Goal: Task Accomplishment & Management: Use online tool/utility

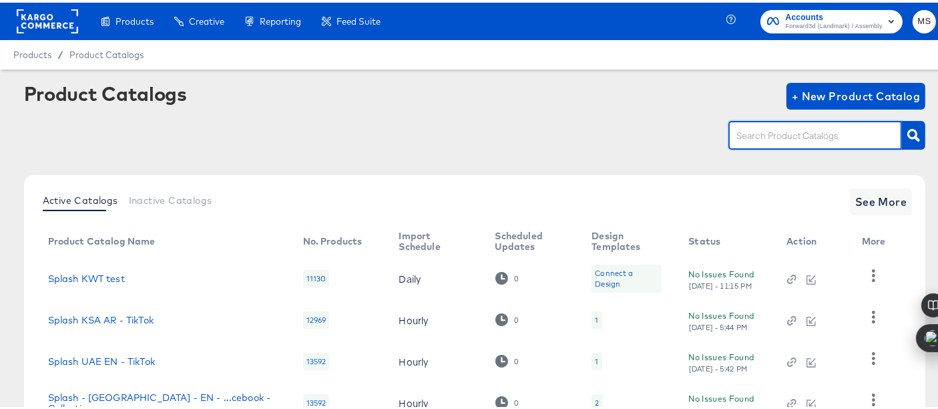
click at [751, 134] on input "text" at bounding box center [805, 133] width 142 height 15
type input "a"
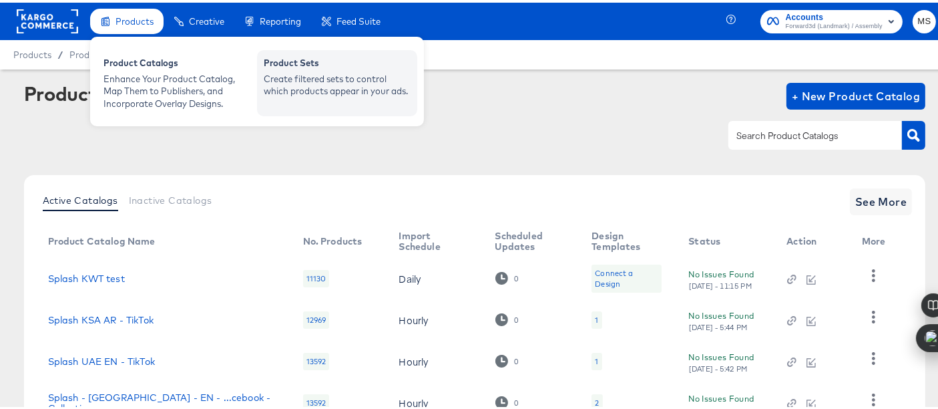
click at [281, 70] on div "Create filtered sets to control which products appear in your ads." at bounding box center [337, 82] width 147 height 25
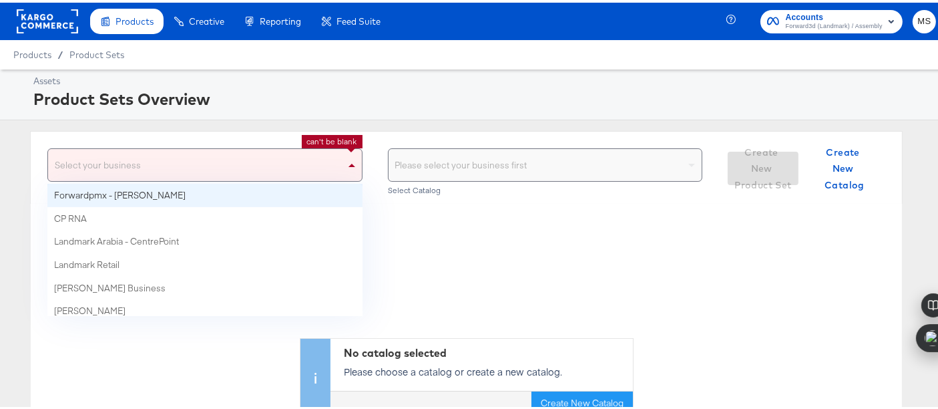
click at [257, 167] on div "Select your business" at bounding box center [205, 162] width 314 height 32
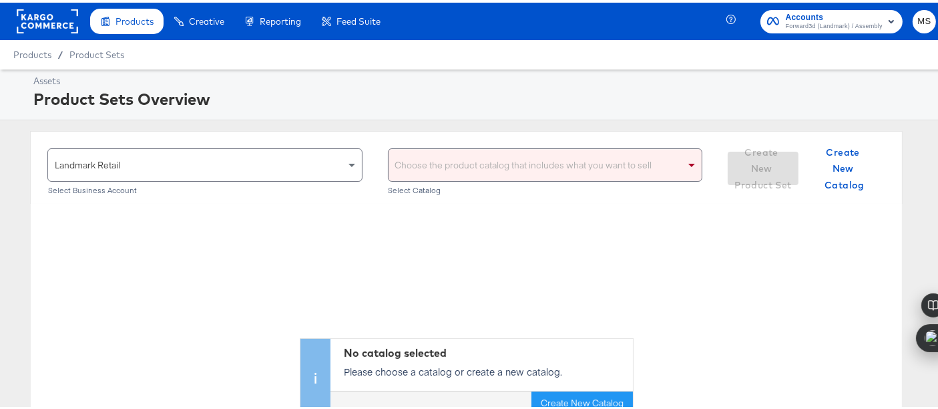
click at [498, 156] on div "Choose the product catalog that includes what you want to sell" at bounding box center [546, 162] width 314 height 32
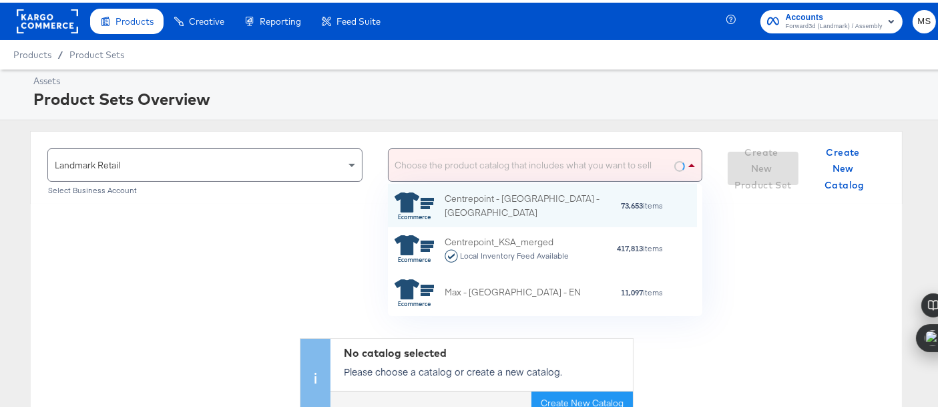
scroll to position [121, 297]
type input "[GEOGRAPHIC_DATA]"
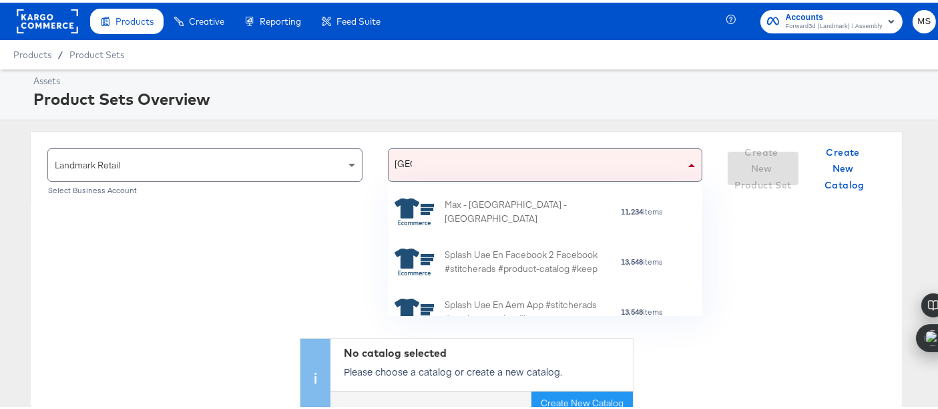
scroll to position [457, 0]
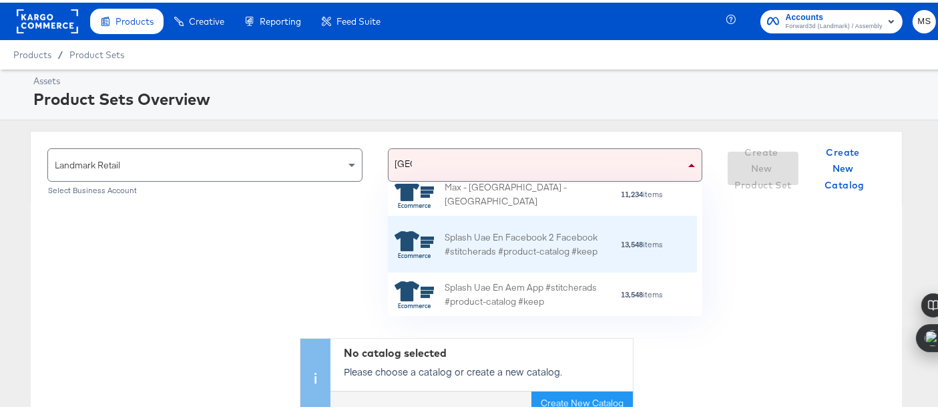
click at [568, 240] on div "Splash Uae En Facebook 2 Facebook #stitcherads #product-catalog #keep" at bounding box center [533, 242] width 176 height 28
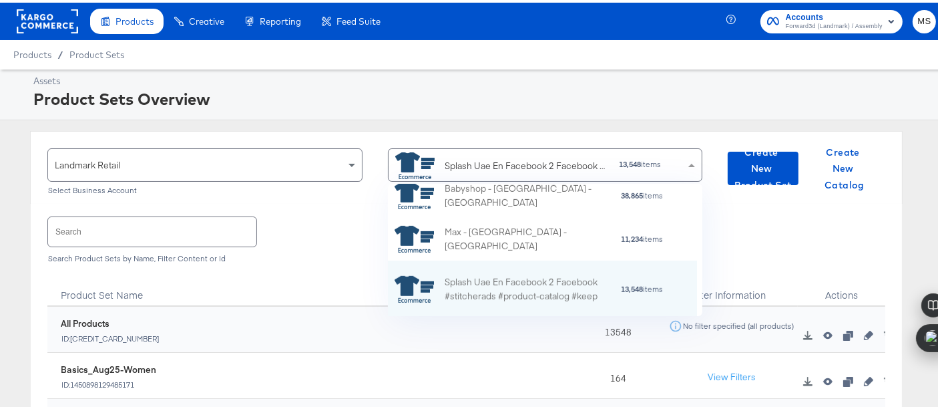
scroll to position [121, 297]
click at [246, 262] on div "Search Search Product Sets by Name, Filter Content or Id" at bounding box center [466, 235] width 838 height 69
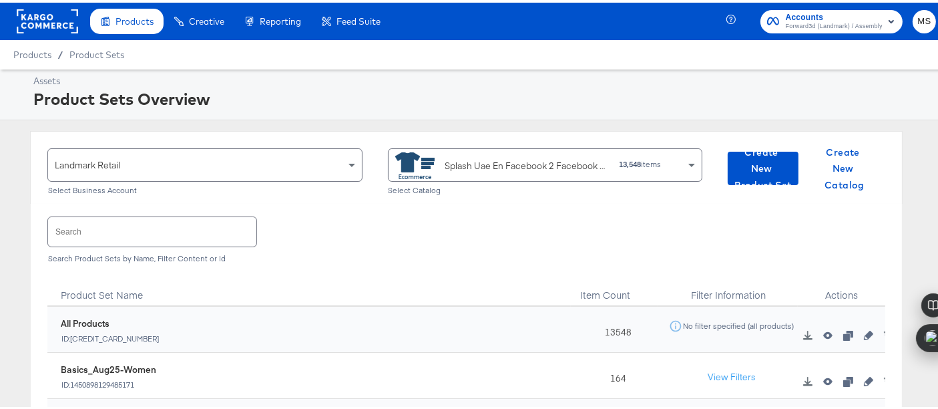
click at [188, 234] on input "text" at bounding box center [152, 228] width 208 height 29
click at [132, 237] on input "oct" at bounding box center [152, 228] width 208 height 29
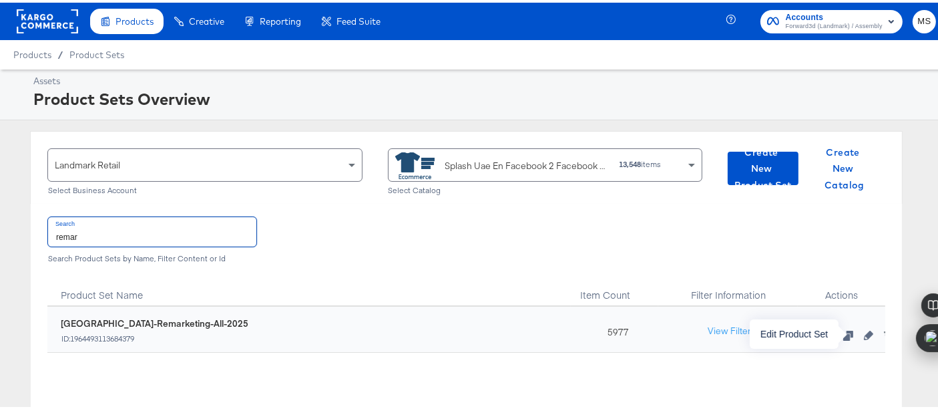
type input "remar"
click at [864, 332] on icon "button" at bounding box center [868, 332] width 9 height 9
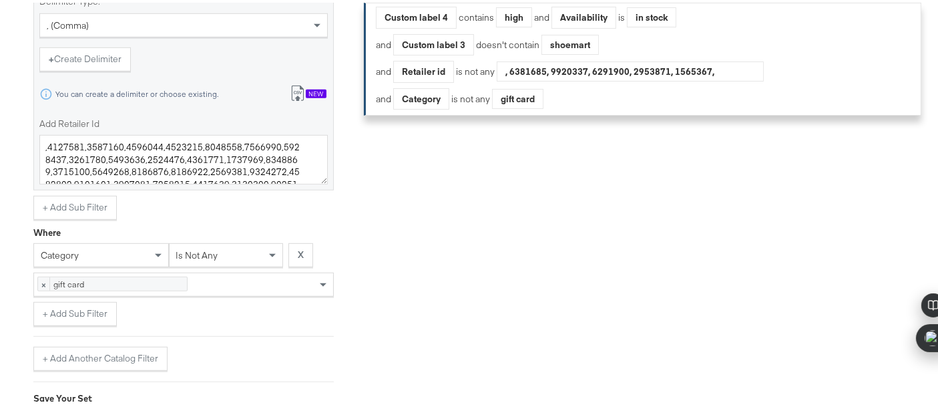
scroll to position [821, 0]
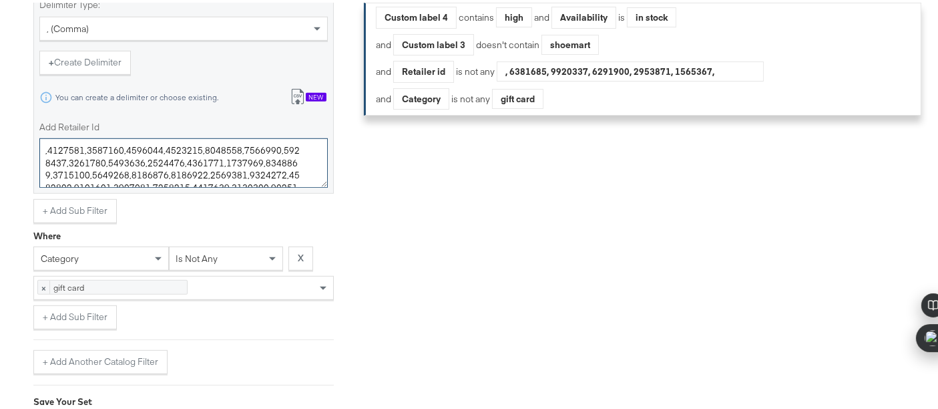
click at [290, 168] on textarea "Add Retailer Id" at bounding box center [183, 160] width 289 height 49
paste textarea "7534762"
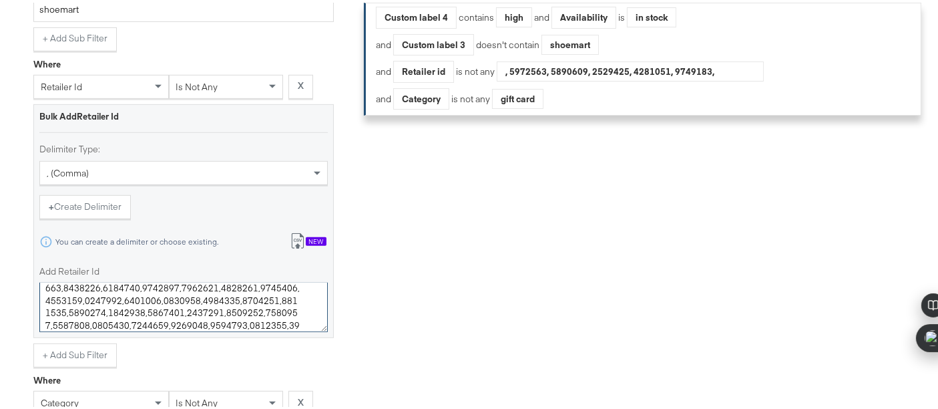
scroll to position [960, 0]
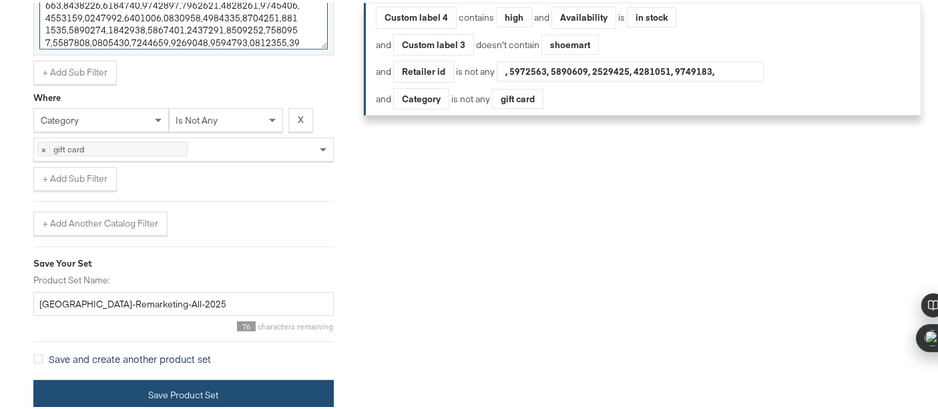
type textarea ",3521250,3521251,3521254,3521255,3521256,3521258,3521259,3521260,3521263,352126…"
click at [160, 393] on button "Save Product Set" at bounding box center [183, 392] width 301 height 30
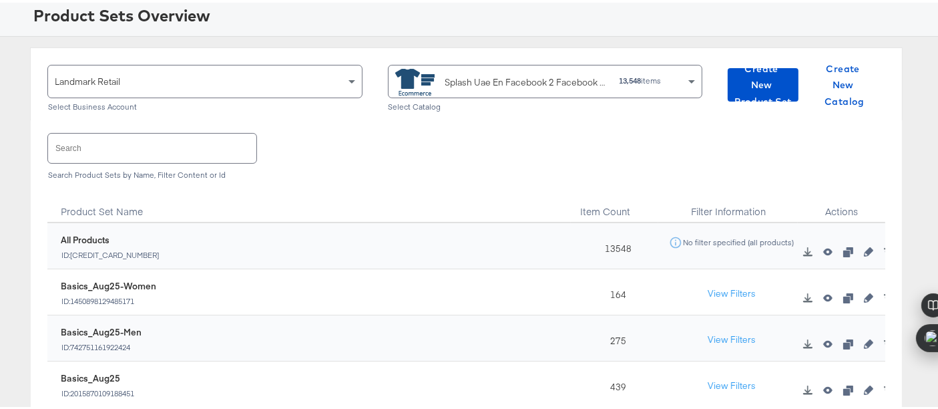
scroll to position [75, 0]
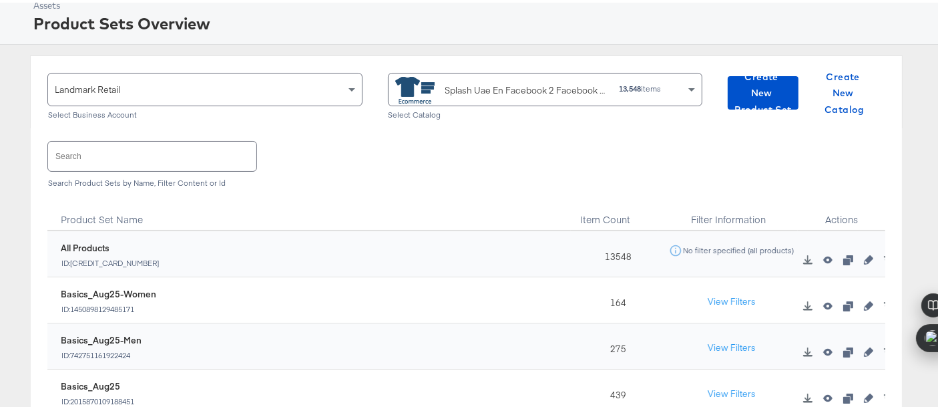
click at [102, 146] on input "text" at bounding box center [152, 153] width 208 height 29
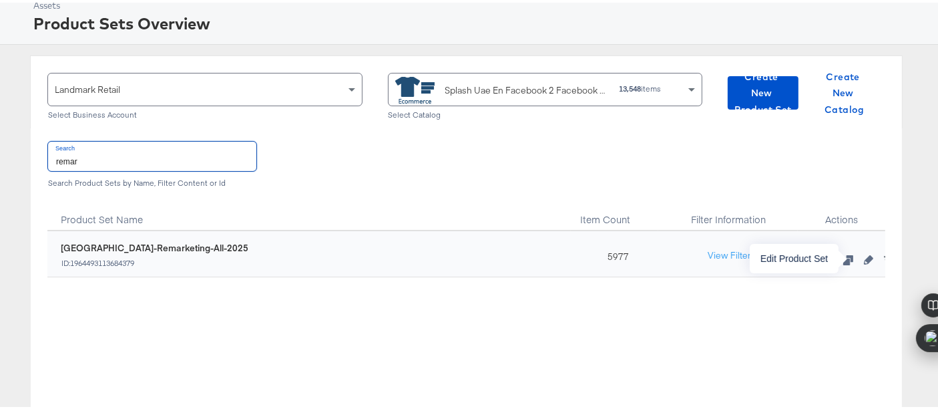
type input "remar"
click at [863, 256] on button "button" at bounding box center [869, 256] width 20 height 9
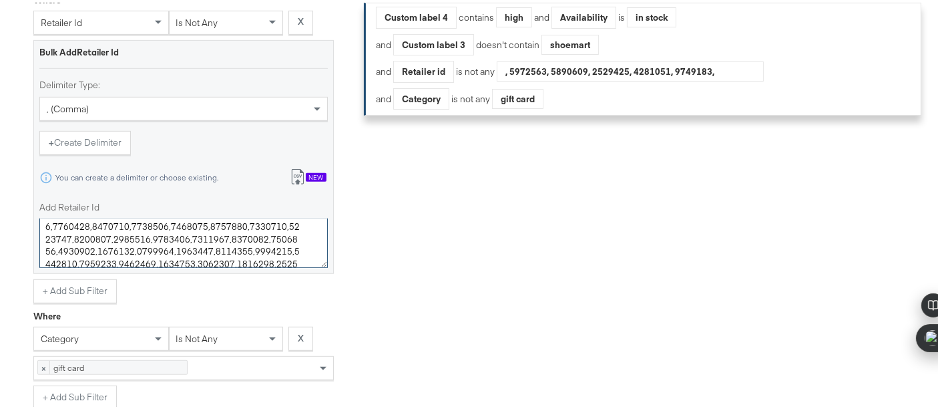
scroll to position [1345, 0]
click at [305, 250] on textarea "Add Retailer Id" at bounding box center [183, 240] width 289 height 49
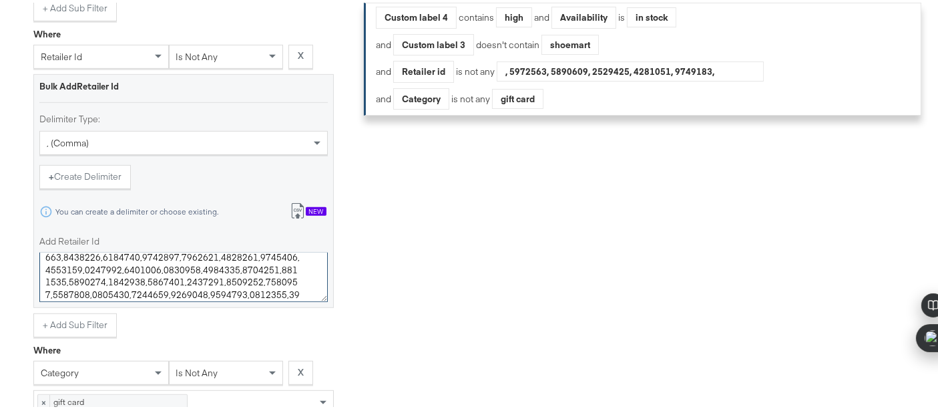
scroll to position [709, 0]
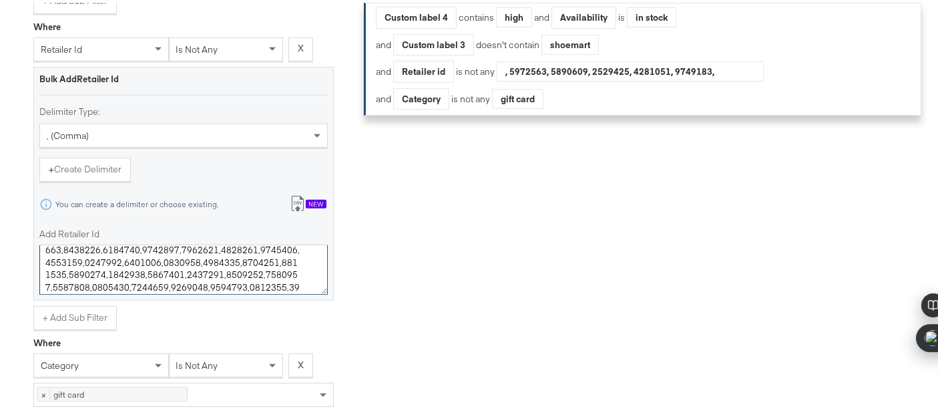
drag, startPoint x: 145, startPoint y: 267, endPoint x: 93, endPoint y: 268, distance: 51.4
click at [93, 268] on textarea "Add Retailer Id" at bounding box center [183, 266] width 289 height 49
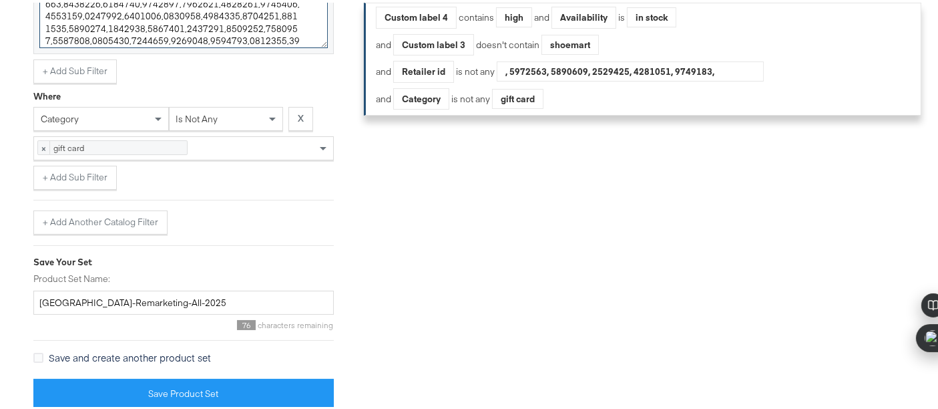
scroll to position [960, 0]
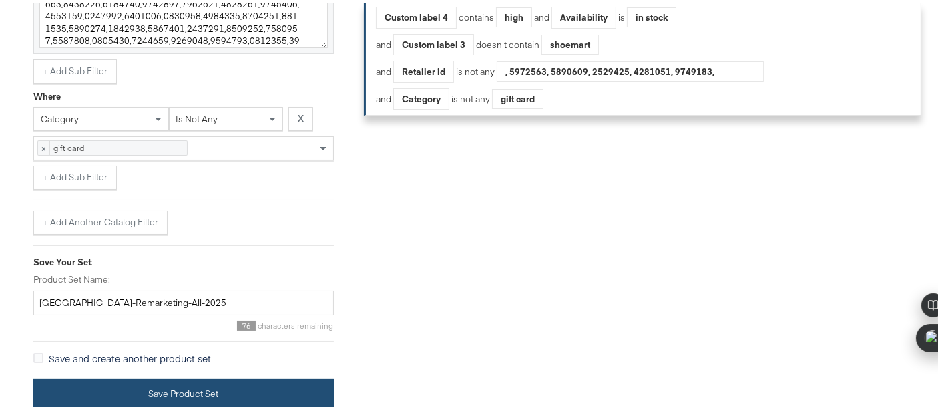
click at [292, 384] on button "Save Product Set" at bounding box center [183, 391] width 301 height 30
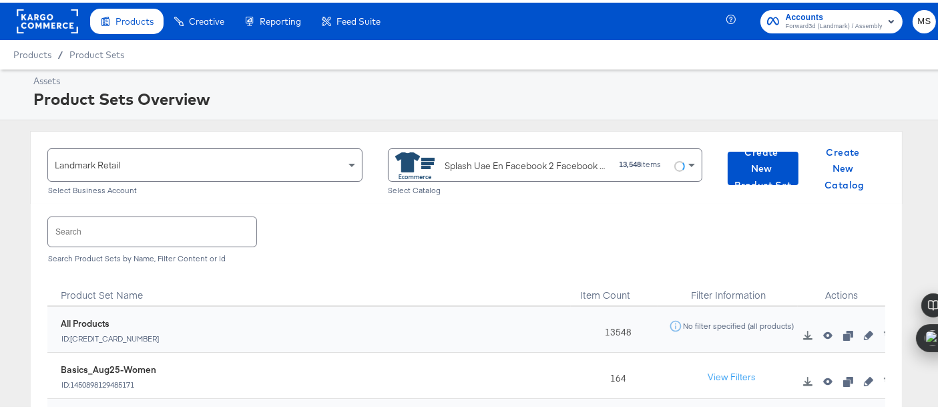
click at [200, 234] on input "text" at bounding box center [152, 228] width 208 height 29
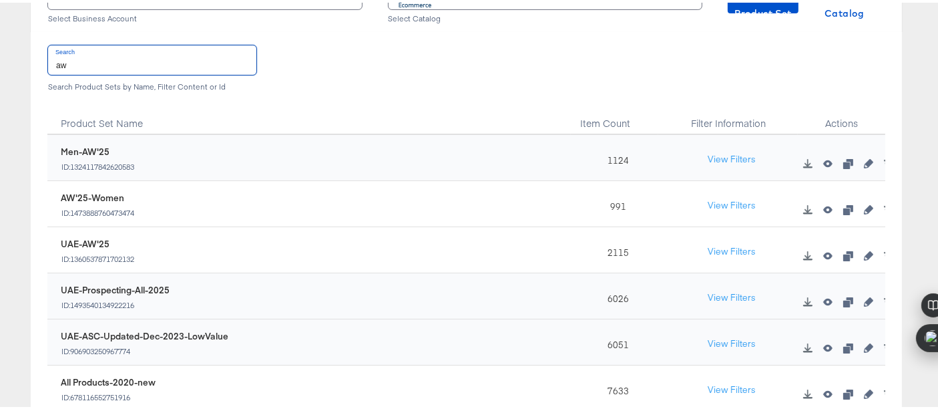
scroll to position [175, 0]
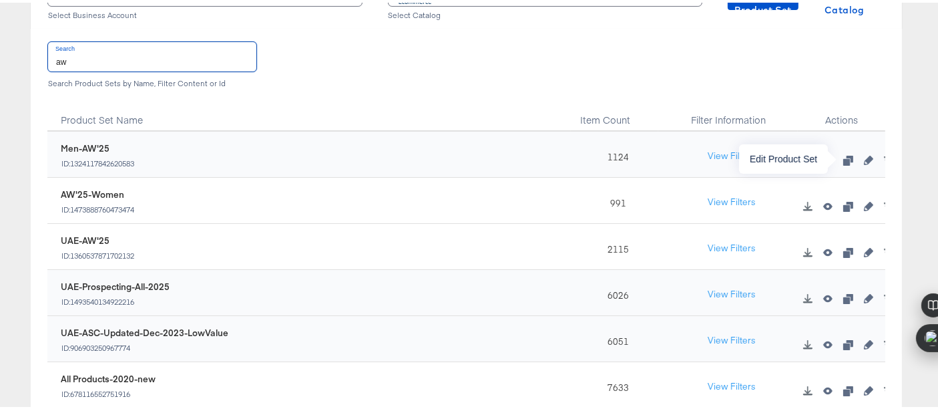
type input "aw"
click at [864, 156] on icon "button" at bounding box center [868, 157] width 9 height 9
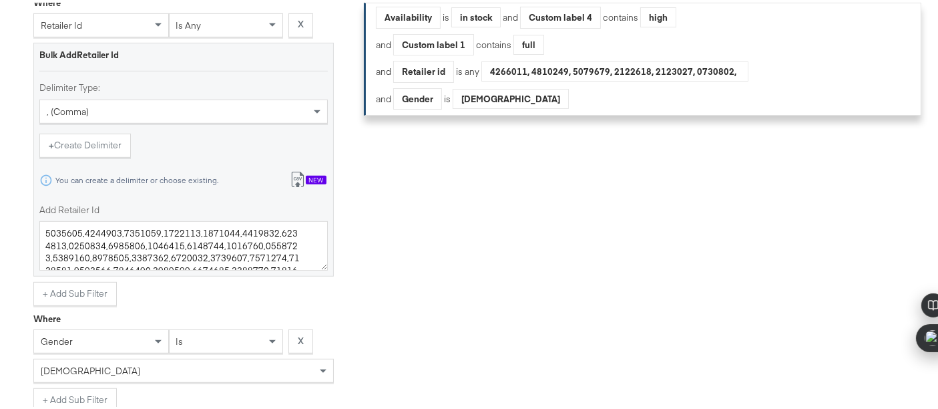
scroll to position [756, 0]
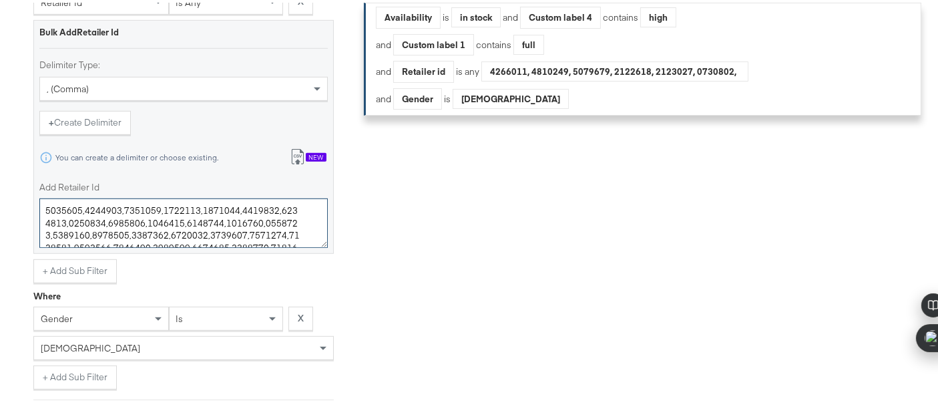
click at [290, 230] on textarea "Add Retailer Id" at bounding box center [183, 220] width 289 height 49
paste textarea "7534762"
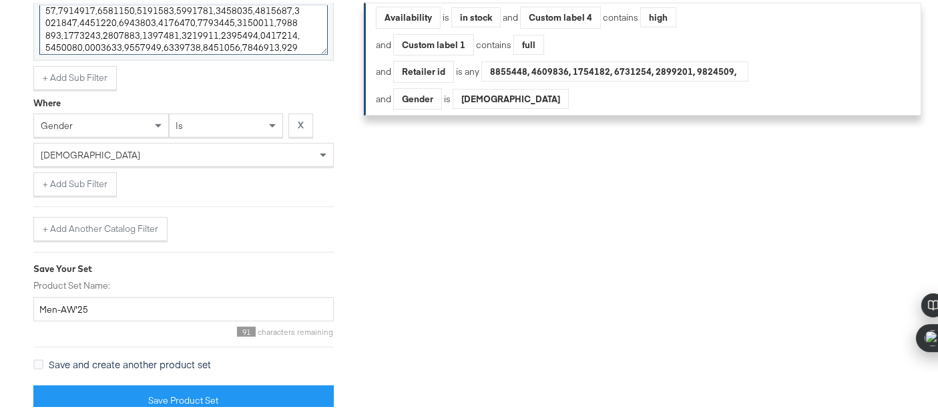
scroll to position [964, 0]
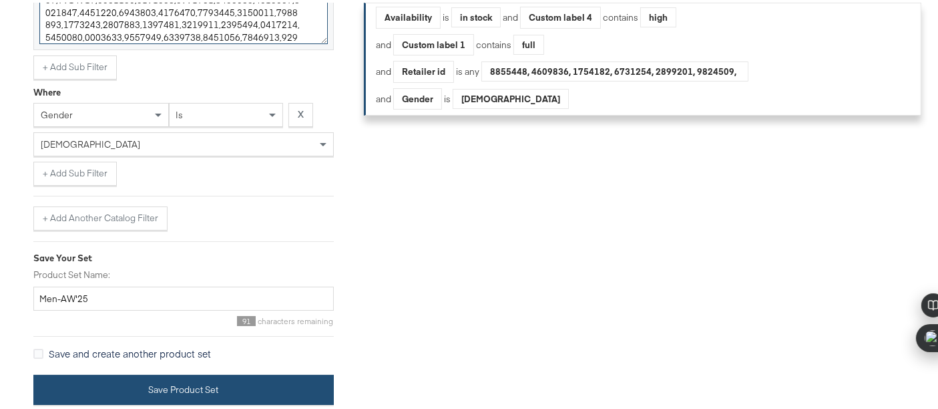
type textarea "5016445,5016449,6040174,6040175,5016451,5016448,5016447,5016446,5016450,2305340…"
click at [265, 387] on button "Save Product Set" at bounding box center [183, 387] width 301 height 30
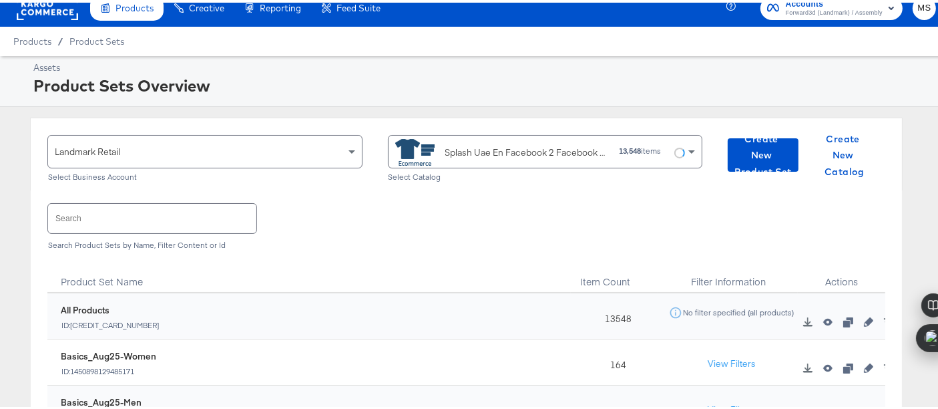
scroll to position [27, 0]
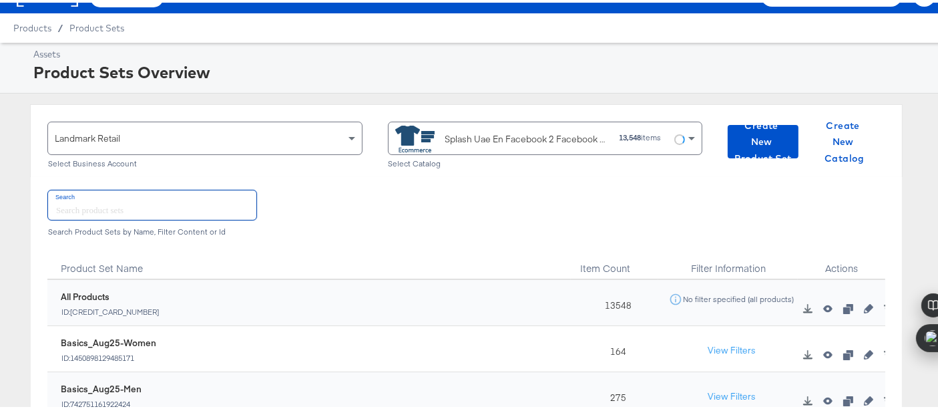
click at [198, 207] on input "text" at bounding box center [152, 202] width 208 height 29
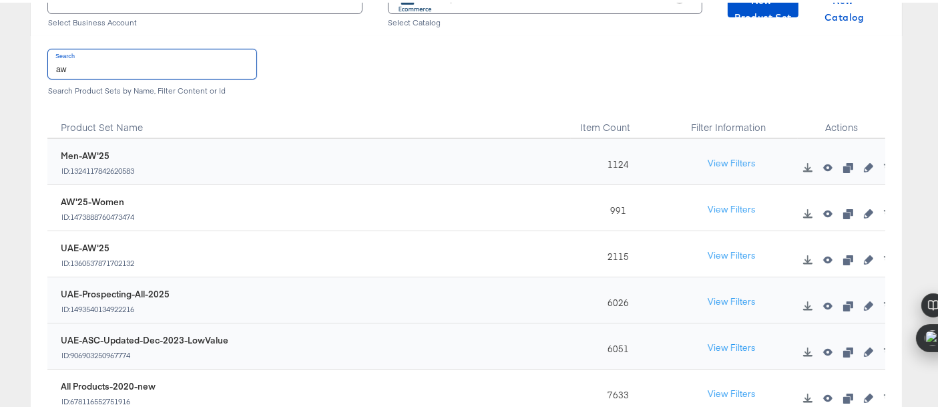
scroll to position [172, 0]
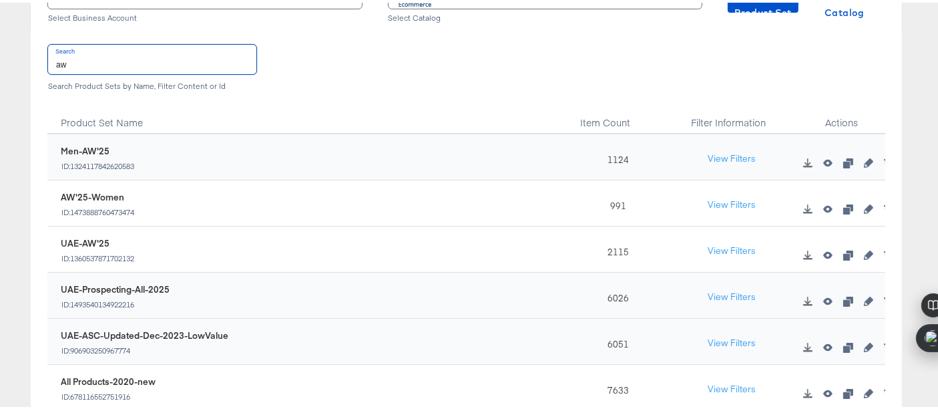
type input "aw"
click at [864, 252] on icon "button" at bounding box center [868, 252] width 9 height 9
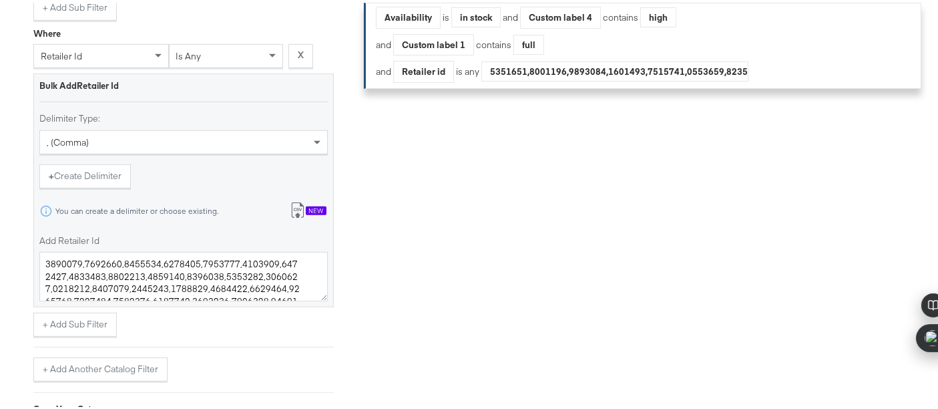
scroll to position [711, 0]
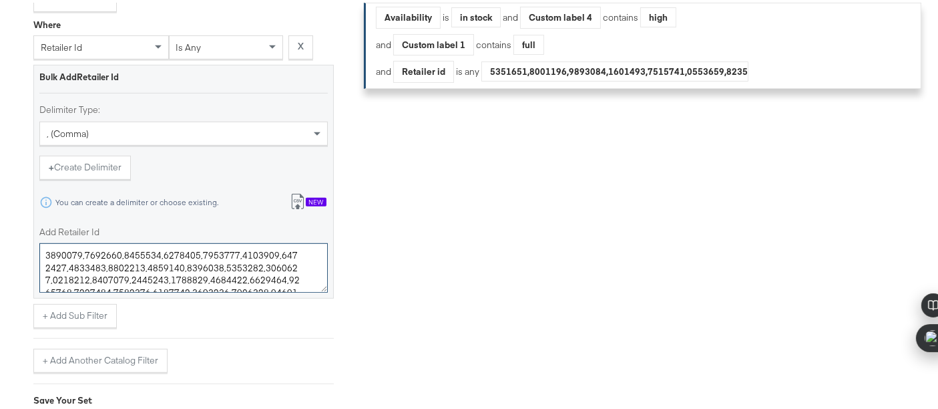
click at [270, 258] on textarea "Add Retailer Id" at bounding box center [183, 264] width 289 height 49
paste textarea "7534762"
type textarea "5016445,5016449,6040174,6040175,5016451,5016448,5016447,5016446,5016450,2305340…"
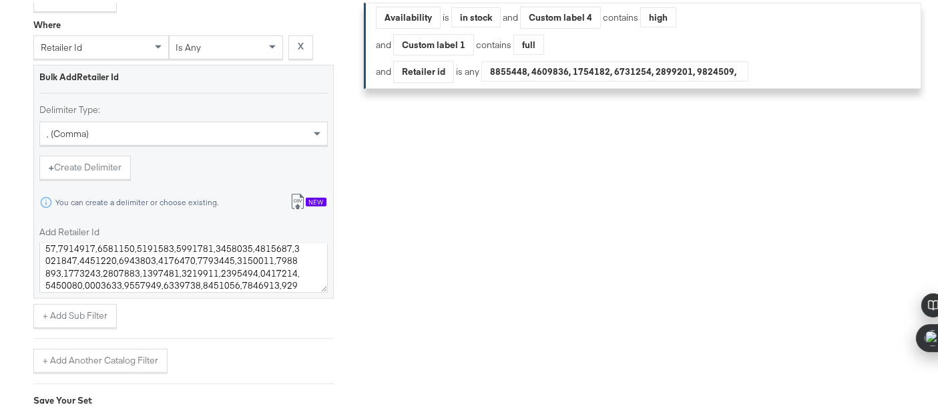
drag, startPoint x: 936, startPoint y: 249, endPoint x: 940, endPoint y: 310, distance: 60.9
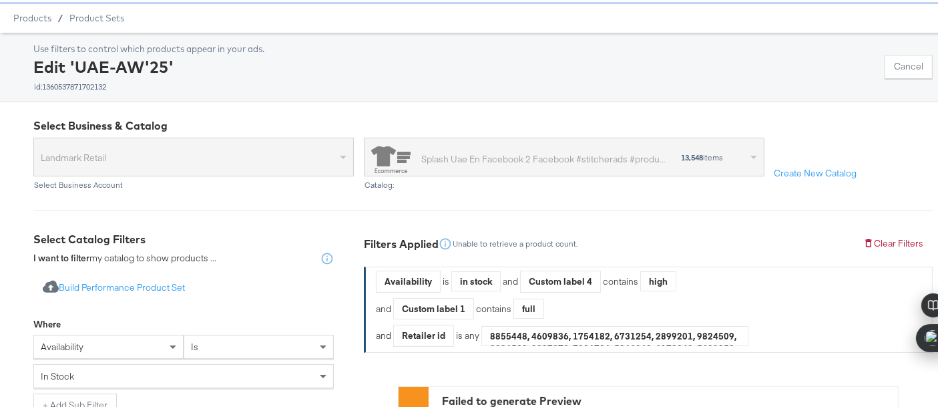
scroll to position [0, 0]
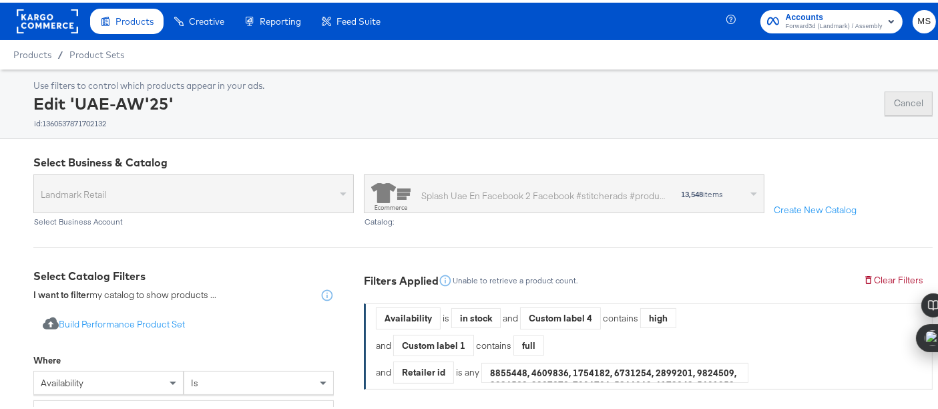
click at [919, 98] on button "Cancel" at bounding box center [909, 101] width 48 height 24
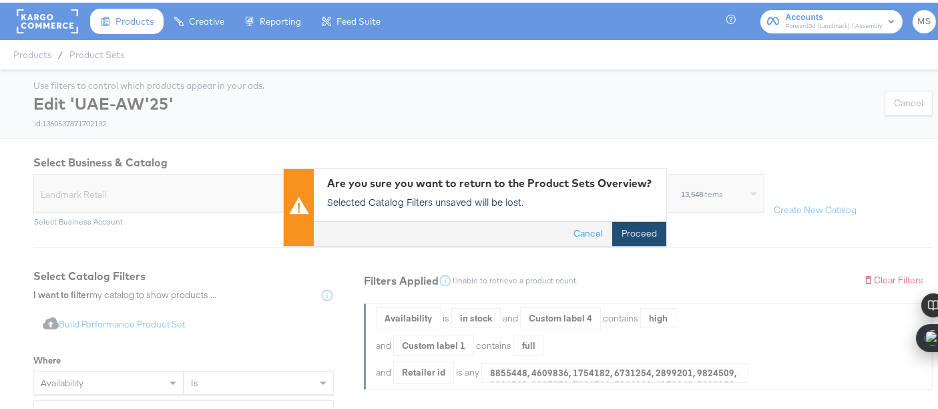
click at [618, 230] on button "Proceed" at bounding box center [639, 231] width 54 height 24
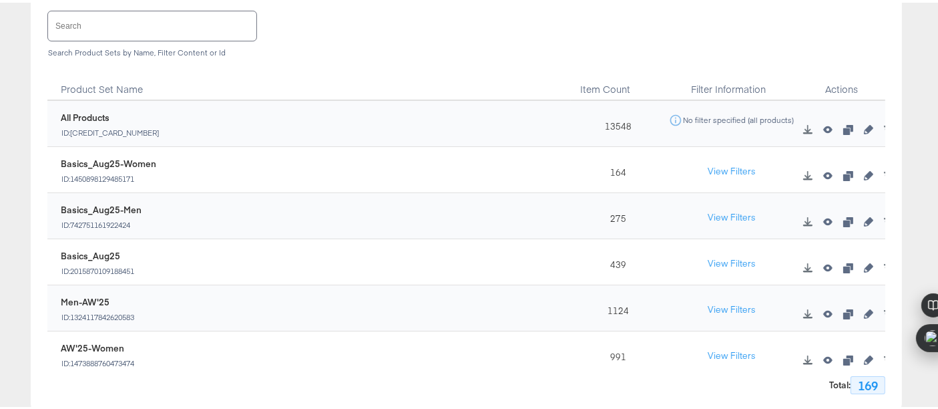
scroll to position [198, 0]
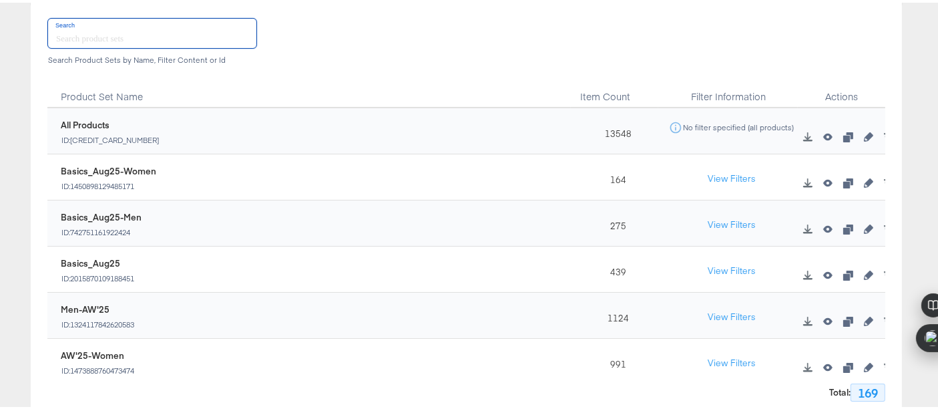
click at [150, 39] on input "text" at bounding box center [152, 30] width 208 height 29
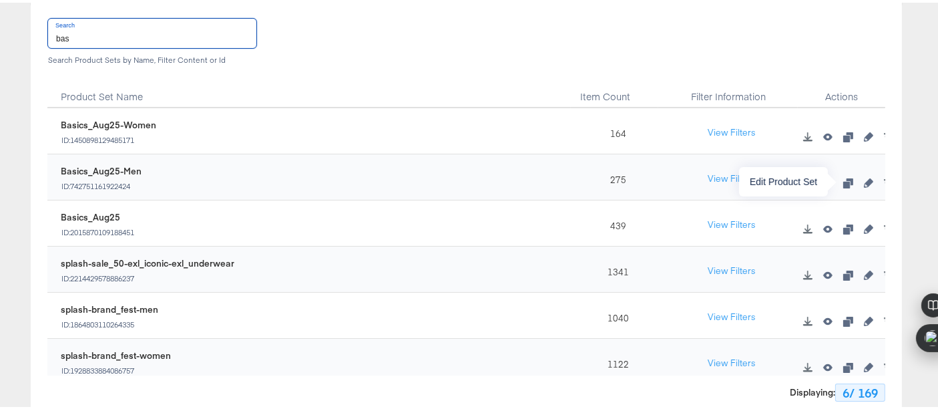
type input "bas"
click at [864, 178] on icon "button" at bounding box center [868, 180] width 9 height 9
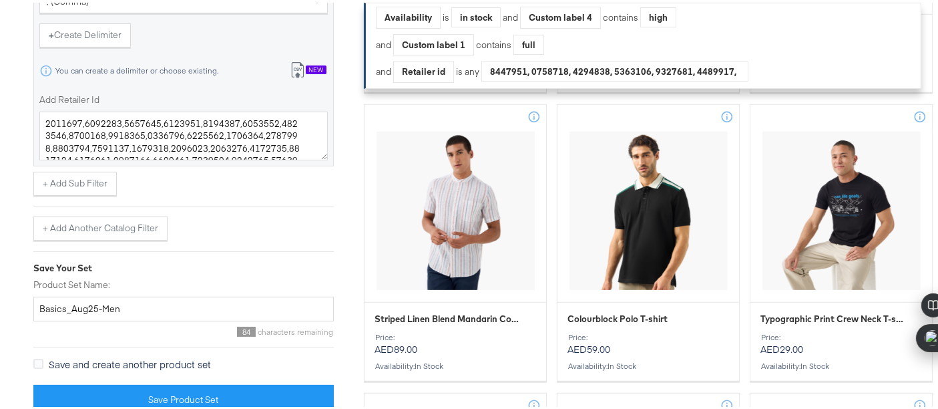
scroll to position [912, 0]
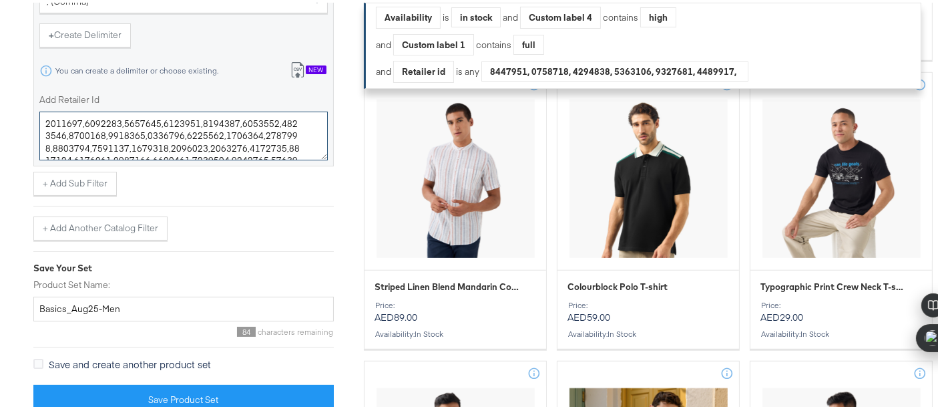
click at [300, 138] on textarea "Add Retailer Id" at bounding box center [183, 133] width 289 height 49
paste textarea "7534762"
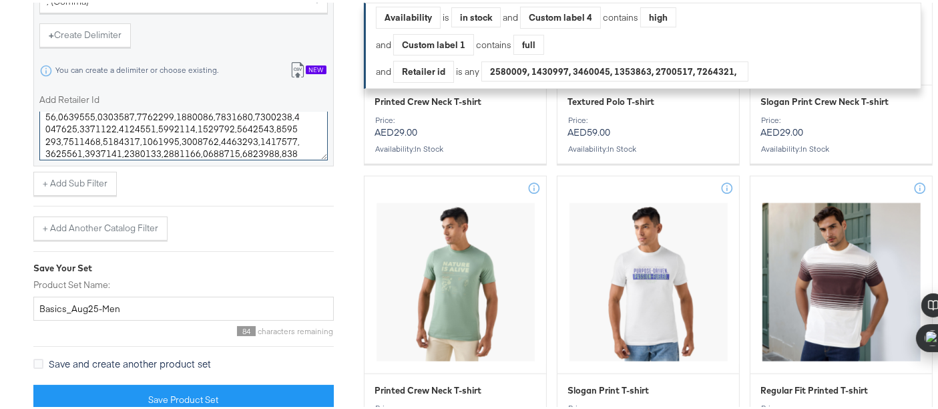
scroll to position [1420, 0]
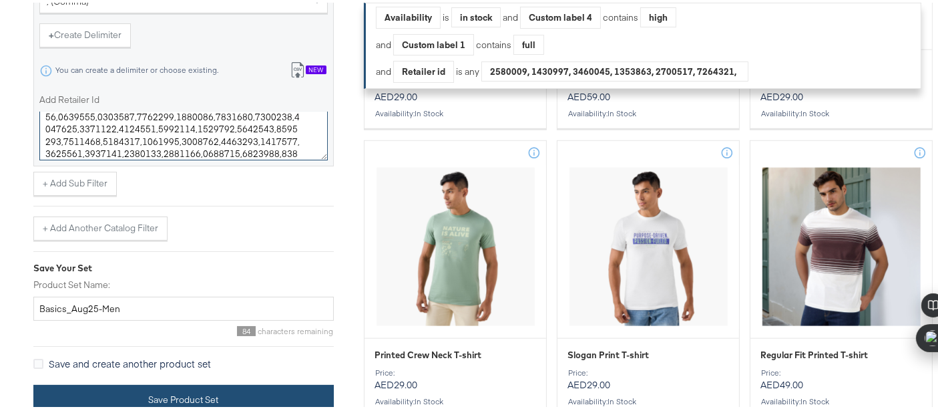
type textarea "8600799,8600795,8600495,8600484,8600798,8600847,8600481,8600510,8600791,8600797…"
click at [208, 404] on button "Save Product Set" at bounding box center [183, 397] width 301 height 30
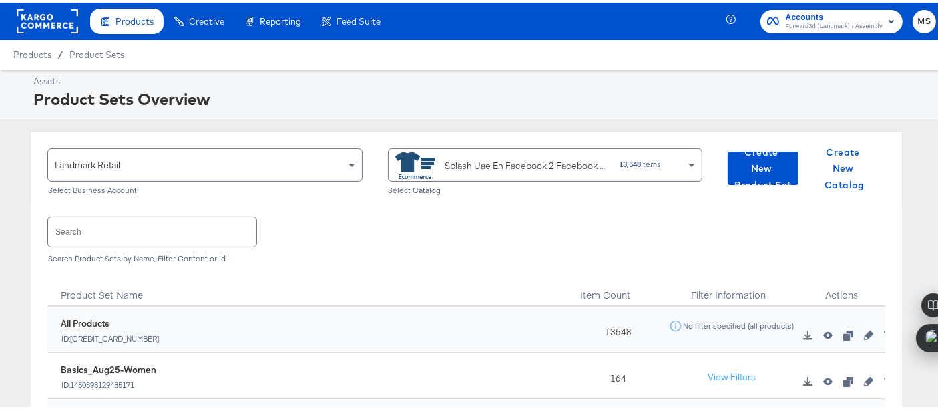
click at [516, 167] on div "Splash Uae En Facebook 2 Facebook #stitcherads #product-catalog #keep" at bounding box center [527, 163] width 164 height 14
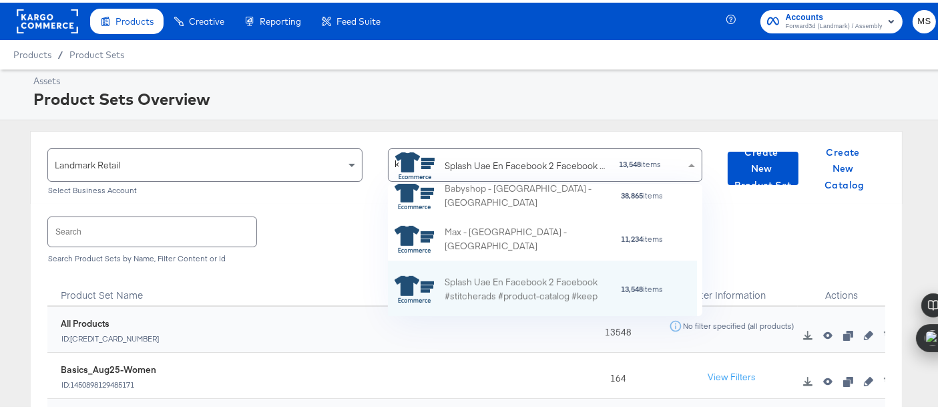
type input "ksa"
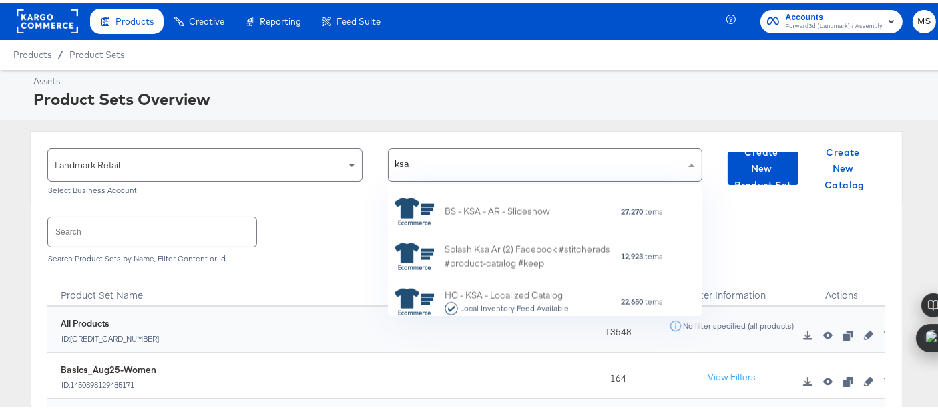
scroll to position [1902, 0]
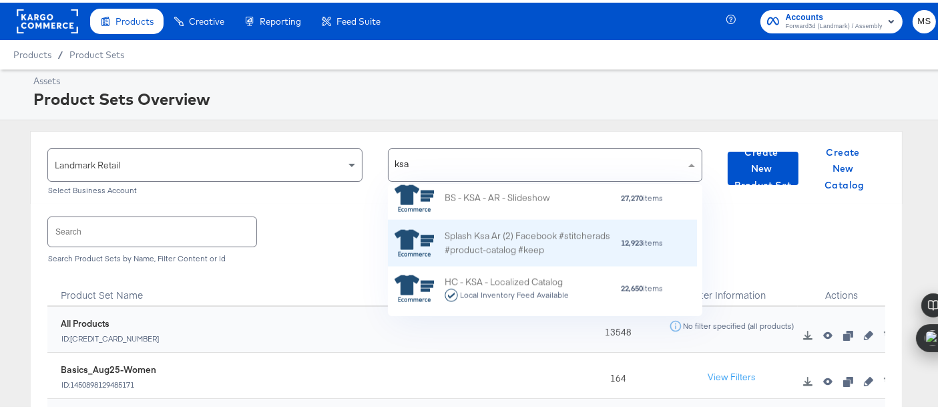
click at [561, 230] on div "Splash Ksa Ar (2) Facebook #stitcherads #product-catalog #keep" at bounding box center [533, 241] width 176 height 28
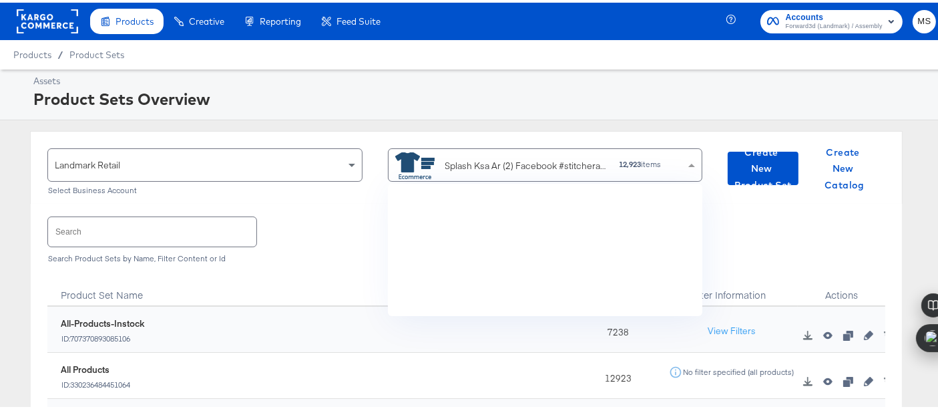
scroll to position [121, 297]
click at [179, 241] on input "text" at bounding box center [152, 228] width 208 height 29
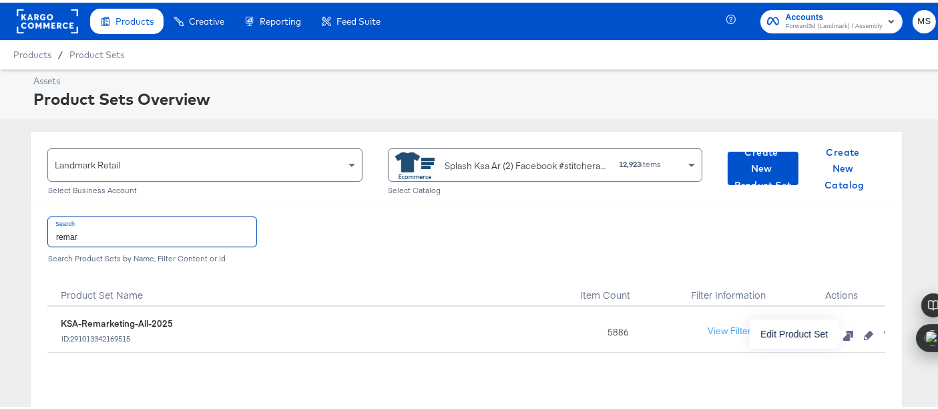
type input "remar"
click at [864, 332] on icon "button" at bounding box center [868, 332] width 9 height 9
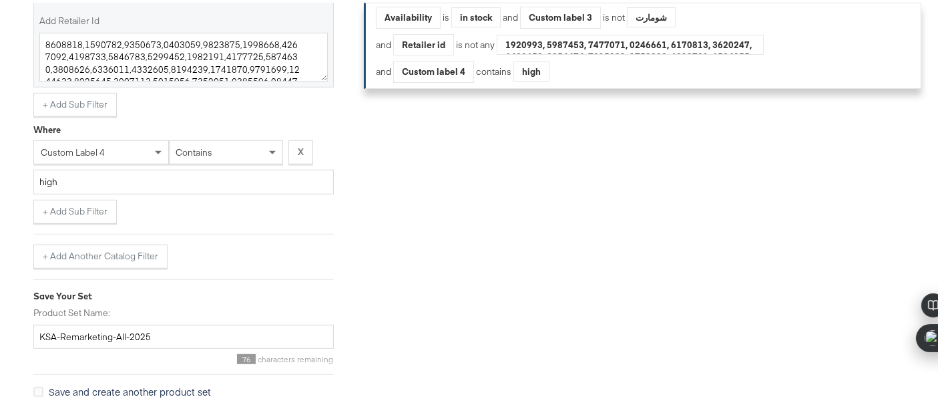
scroll to position [817, 0]
click at [299, 67] on textarea "Add Retailer Id" at bounding box center [183, 53] width 289 height 49
paste textarea "7534762"
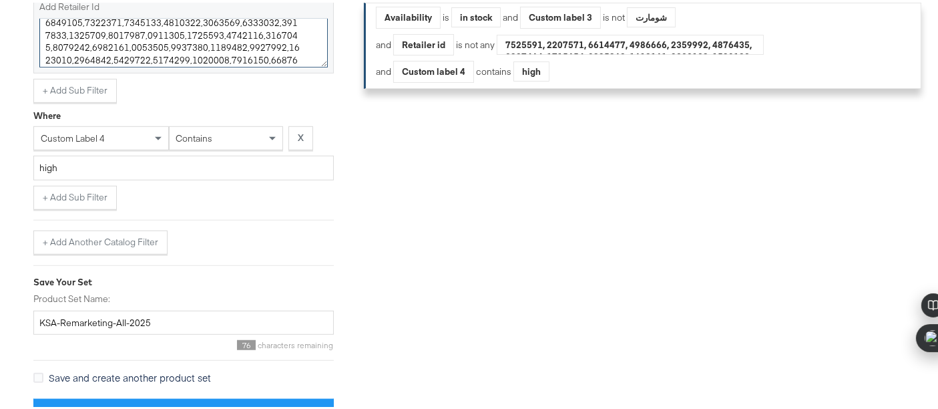
scroll to position [847, 0]
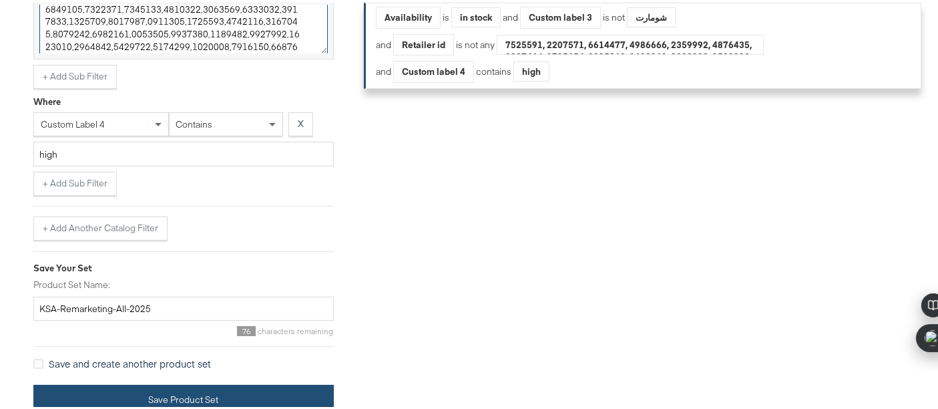
type textarea "4832295,4832296,4832297,4832298,4832299,4832300,4832301,4832306,4832307,4832308…"
click at [238, 400] on button "Save Product Set" at bounding box center [183, 397] width 301 height 30
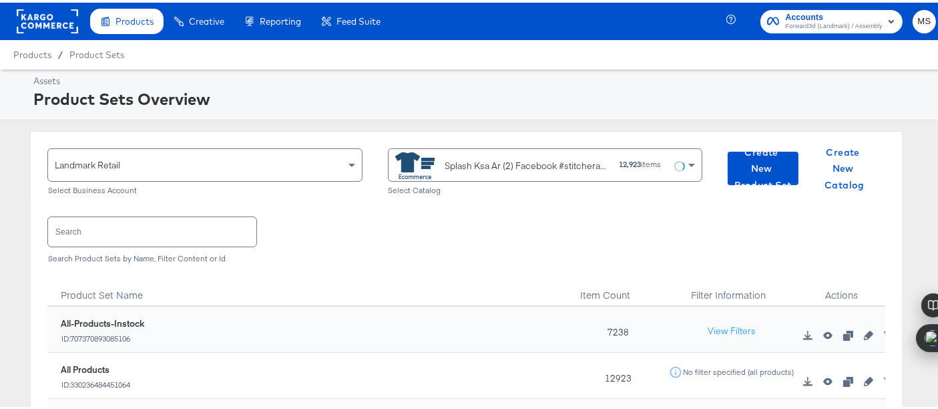
click at [581, 167] on div "Splash Ksa Ar (2) Facebook #stitcherads #product-catalog #keep" at bounding box center [527, 163] width 164 height 14
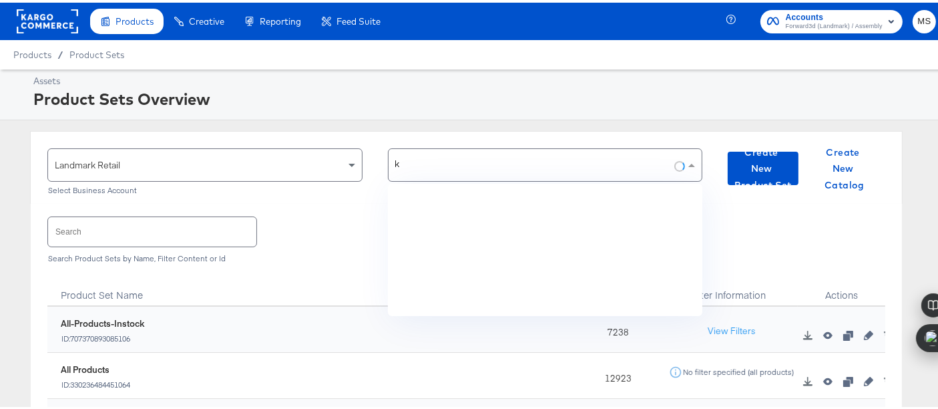
scroll to position [4243, 0]
type input "kwt"
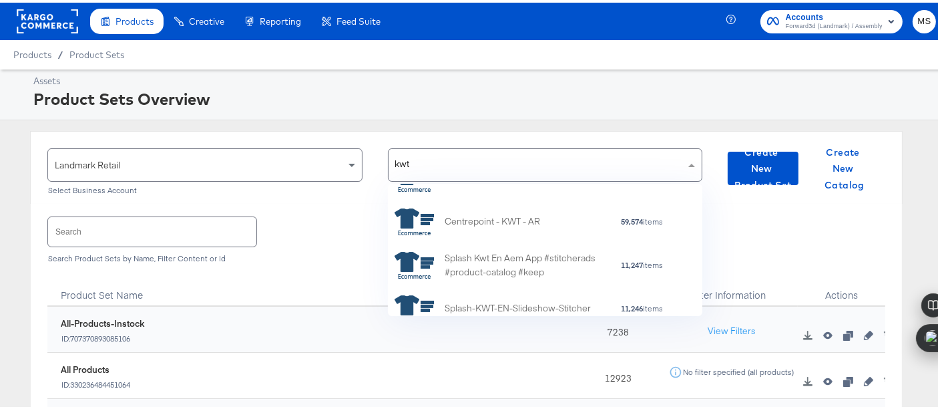
scroll to position [0, 0]
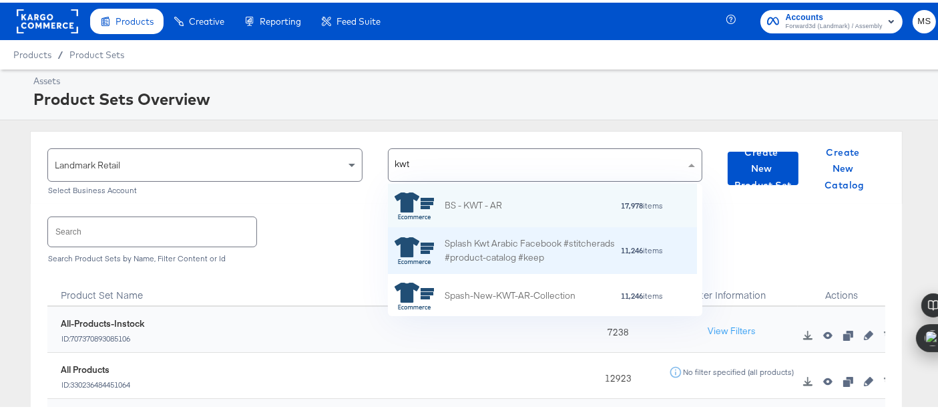
click at [534, 245] on div "Splash Kwt Arabic Facebook #stitcherads #product-catalog #keep" at bounding box center [533, 248] width 176 height 28
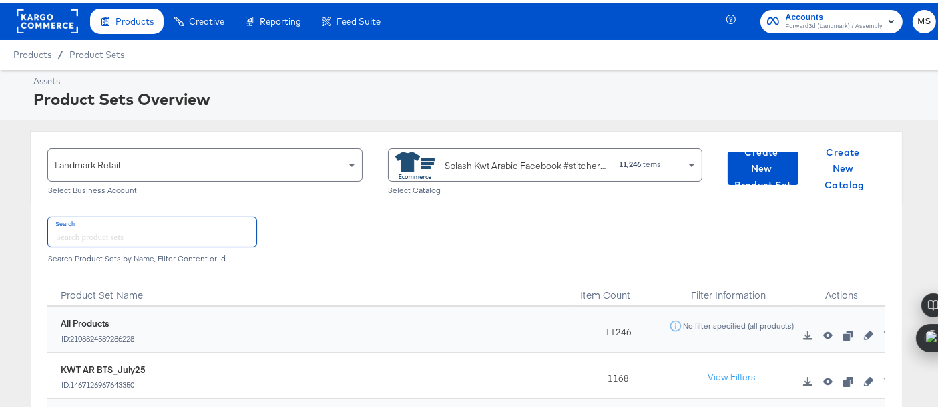
click at [173, 236] on input "text" at bounding box center [152, 228] width 208 height 29
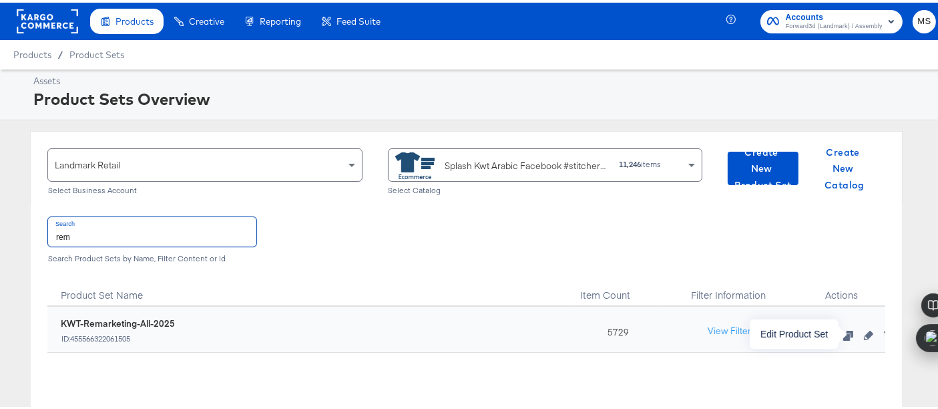
type input "rem"
click at [864, 331] on icon "button" at bounding box center [868, 332] width 9 height 9
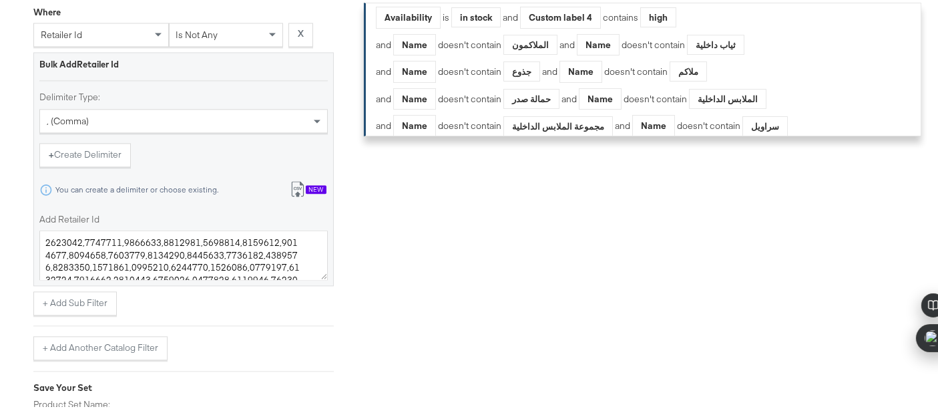
scroll to position [2998, 0]
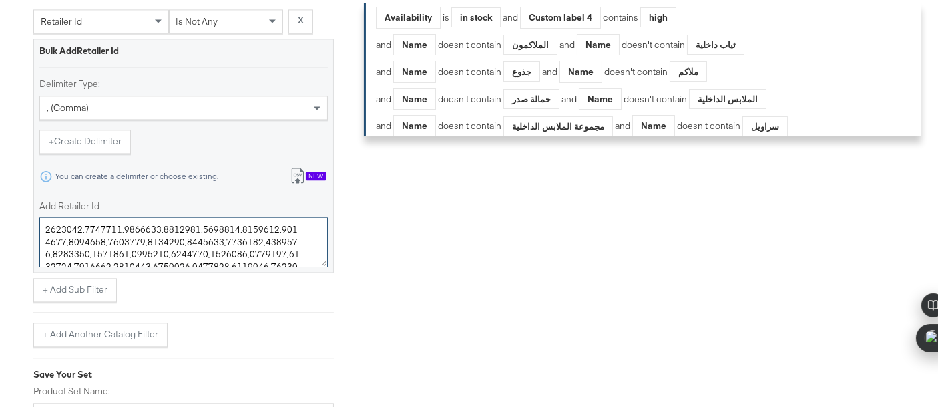
click at [311, 246] on textarea "Add Retailer Id" at bounding box center [183, 238] width 289 height 49
paste textarea "7534762"
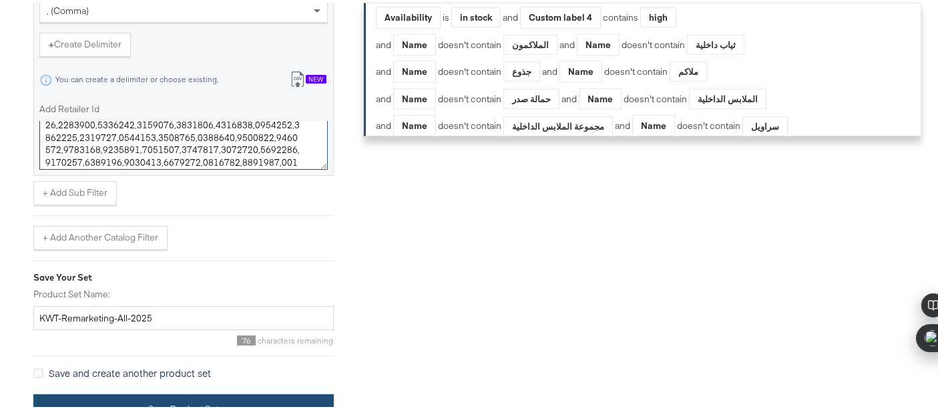
type textarea "4008426,4009956,4009957,4010438,4010444,4010445,4010471,4010472,4010473,4010474…"
click at [265, 391] on button "Save Product Set" at bounding box center [183, 406] width 301 height 30
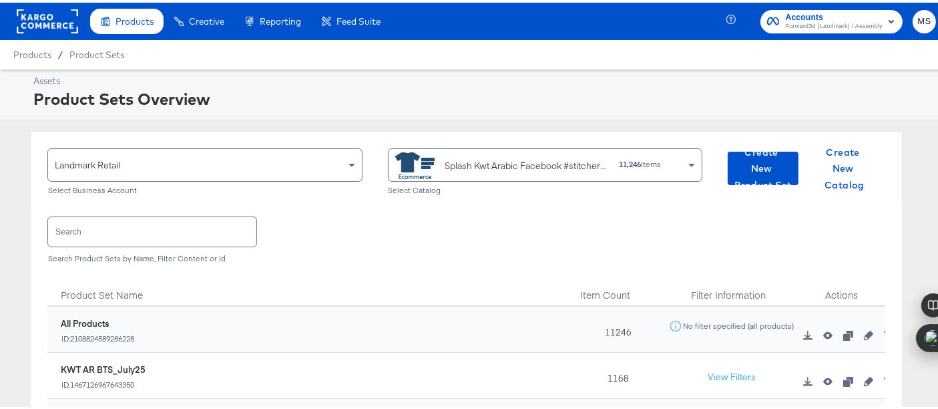
click at [588, 158] on div "Splash Kwt Arabic Facebook #stitcherads #product-catalog #keep" at bounding box center [527, 163] width 164 height 14
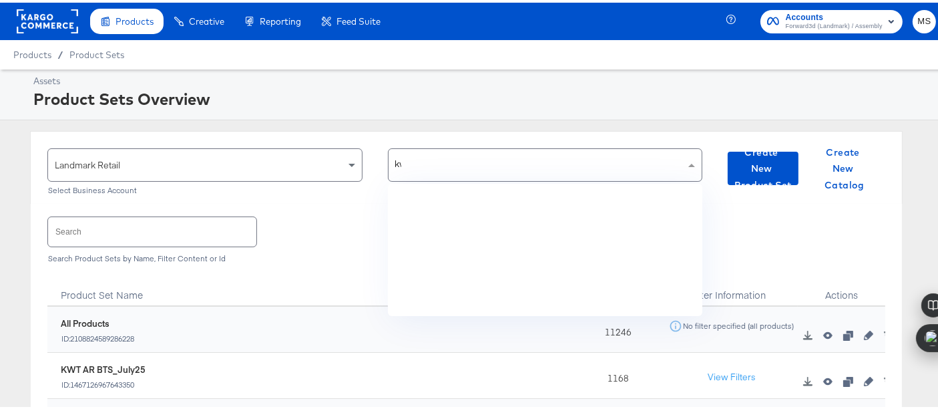
type input "kwt"
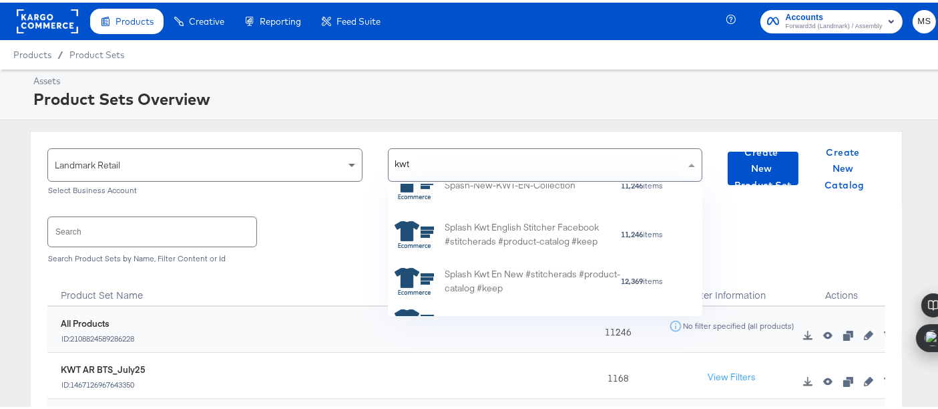
scroll to position [373, 0]
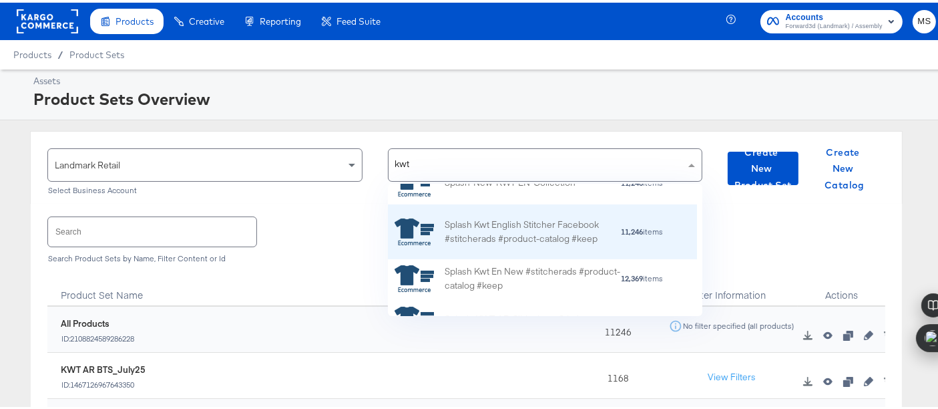
click at [532, 232] on div "Splash Kwt English Stitcher Facebook #stitcherads #product-catalog #keep" at bounding box center [533, 230] width 176 height 28
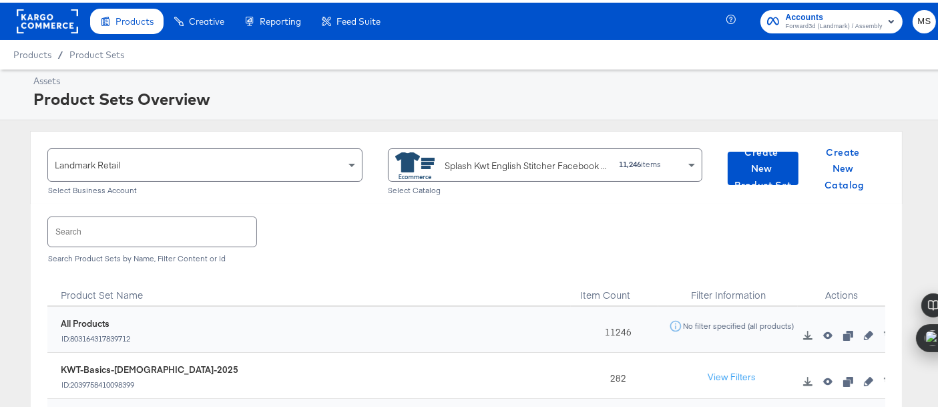
click at [186, 229] on input "text" at bounding box center [152, 228] width 208 height 29
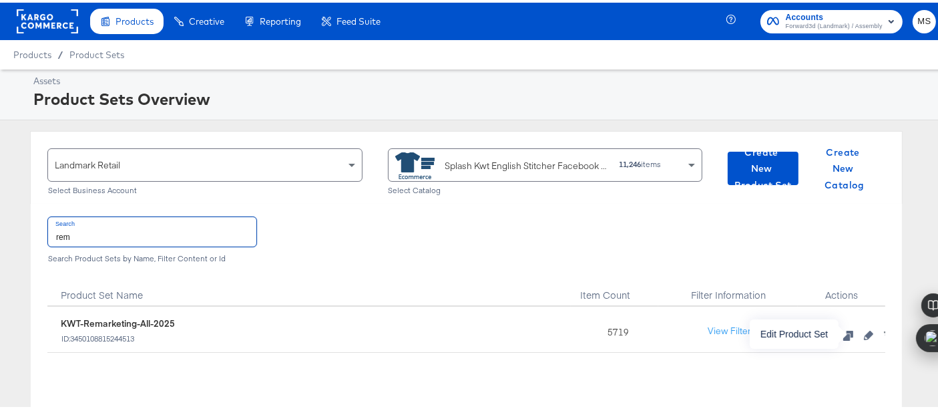
type input "rem"
click at [864, 333] on icon "button" at bounding box center [868, 332] width 9 height 9
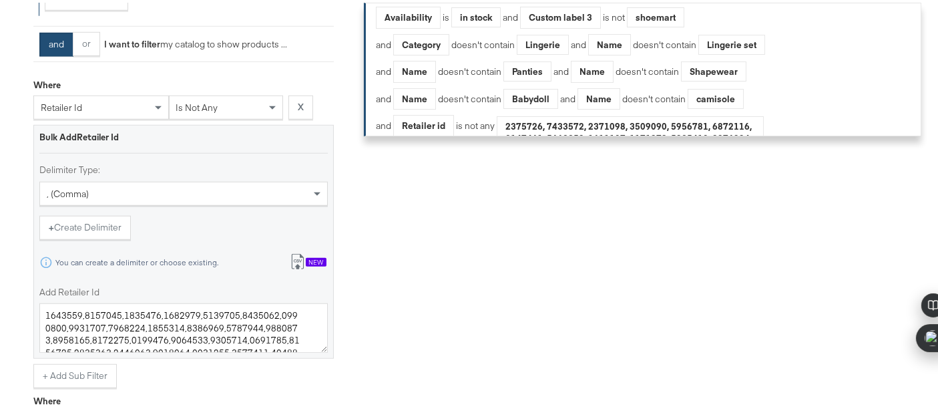
scroll to position [1241, 0]
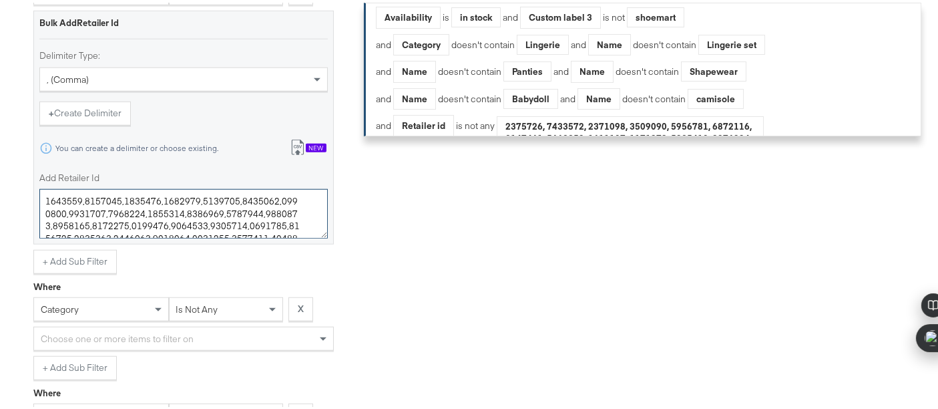
click at [300, 212] on textarea "Add Retailer Id" at bounding box center [183, 210] width 289 height 49
paste textarea "7534762"
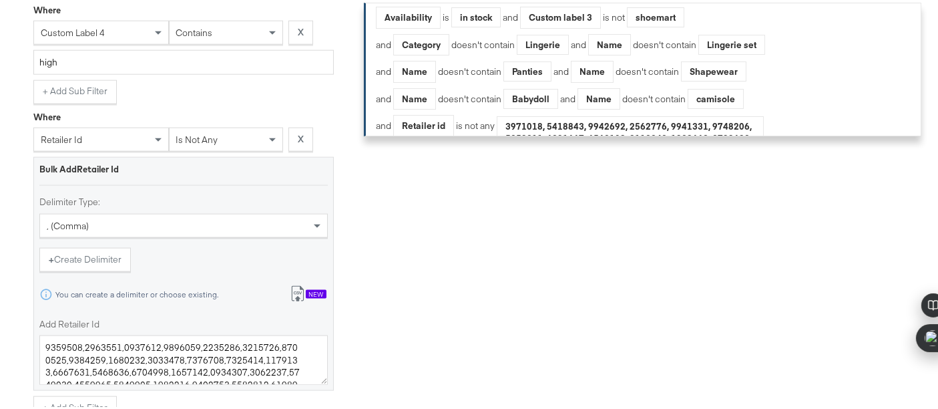
scroll to position [1849, 0]
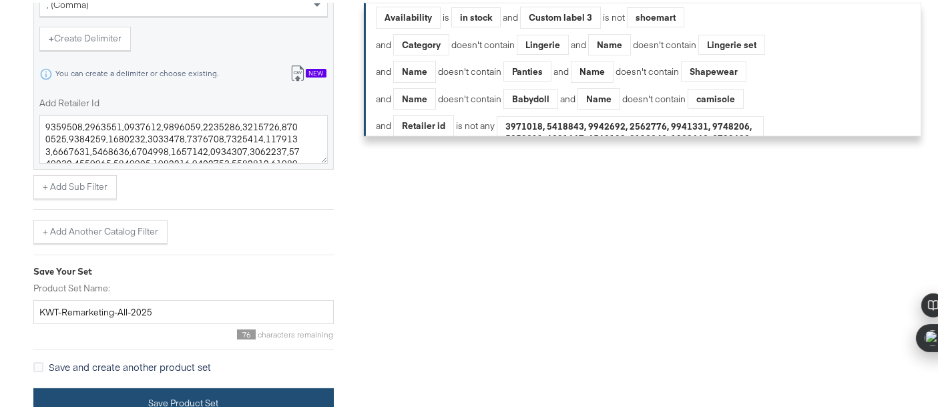
type textarea "4832259,4832260,4832261,4832262,4832646,4832648,4832725,4832726,4832727,4832729…"
click at [226, 393] on button "Save Product Set" at bounding box center [183, 400] width 301 height 30
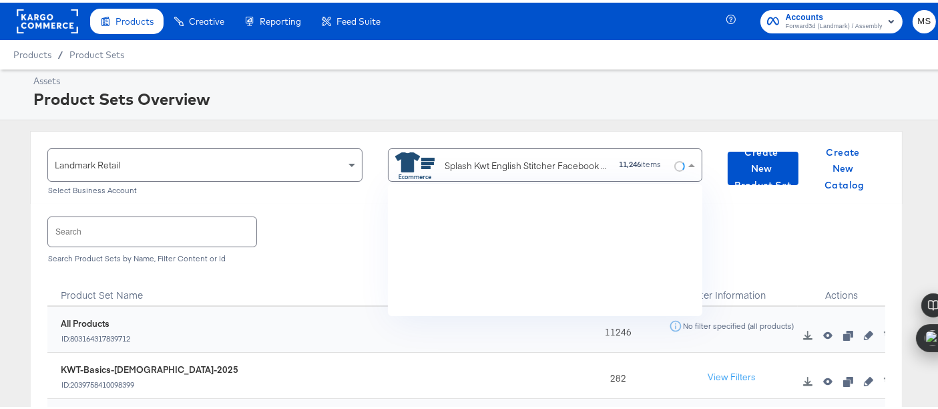
click at [536, 165] on div "Splash Kwt English Stitcher Facebook #stitcherads #product-catalog #keep" at bounding box center [527, 163] width 164 height 14
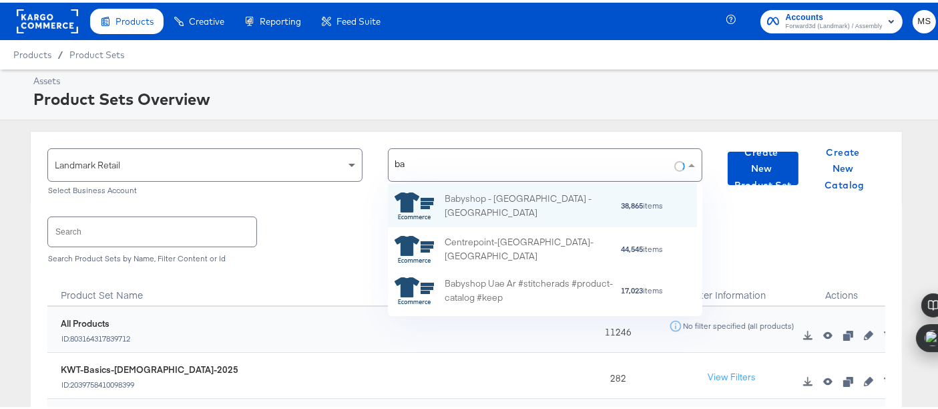
type input "bah"
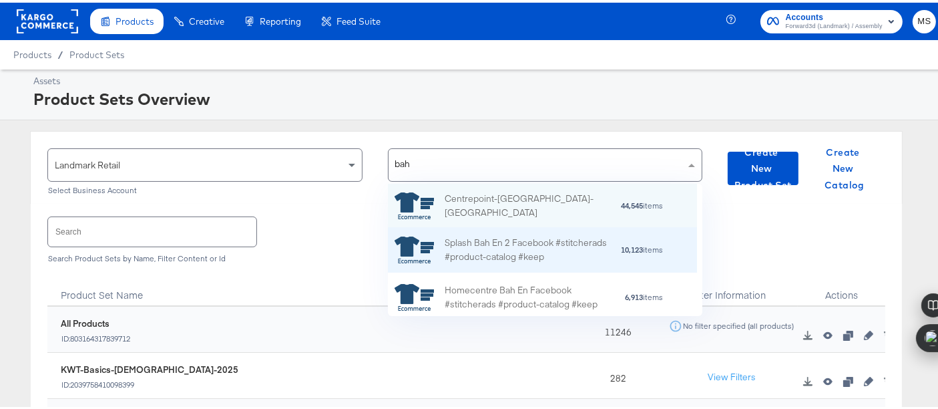
click at [508, 247] on div "Splash Bah En 2 Facebook #stitcherads #product-catalog #keep" at bounding box center [533, 248] width 176 height 28
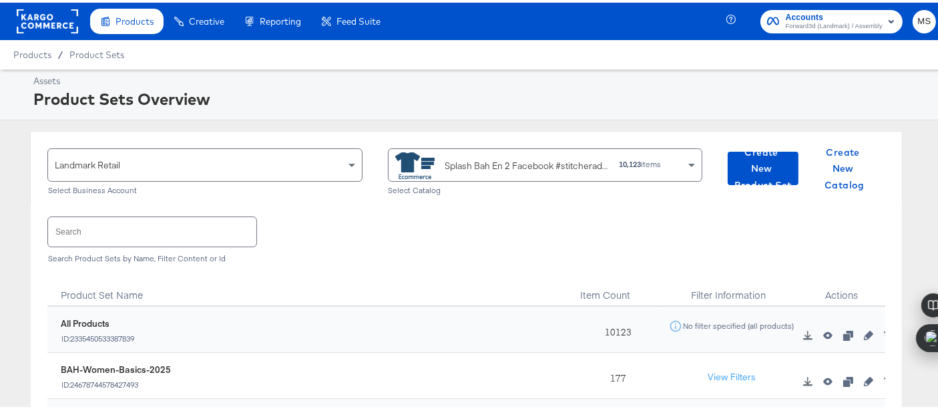
click at [148, 232] on input "text" at bounding box center [152, 228] width 208 height 29
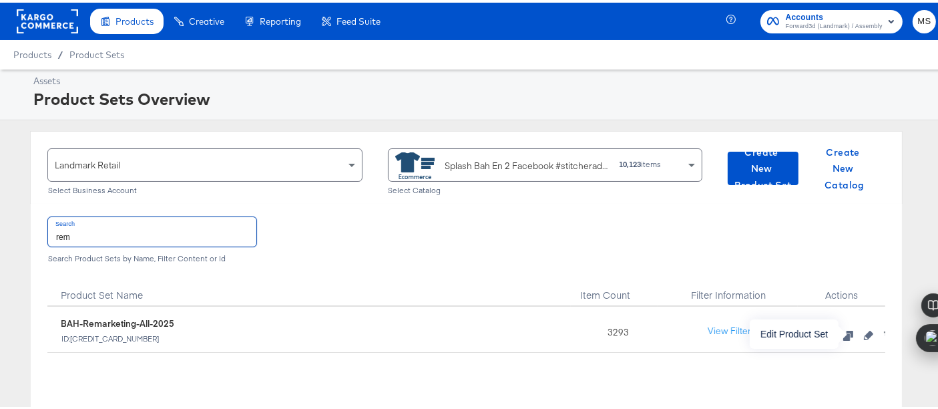
type input "rem"
click at [864, 331] on icon "button" at bounding box center [868, 332] width 9 height 9
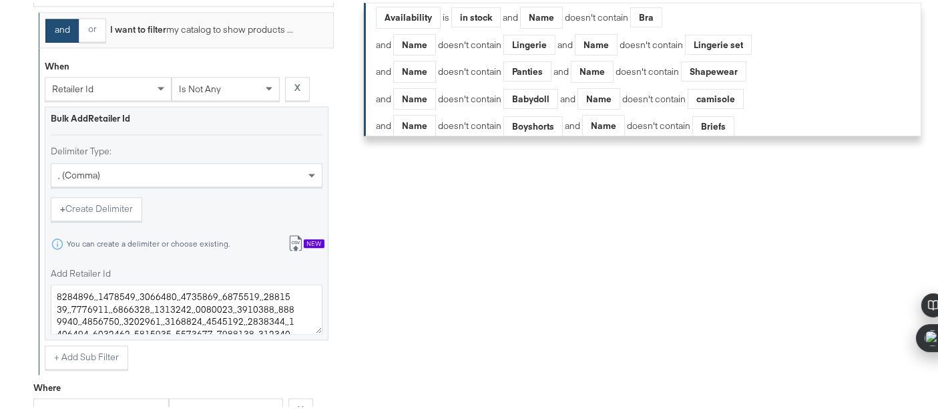
scroll to position [2968, 0]
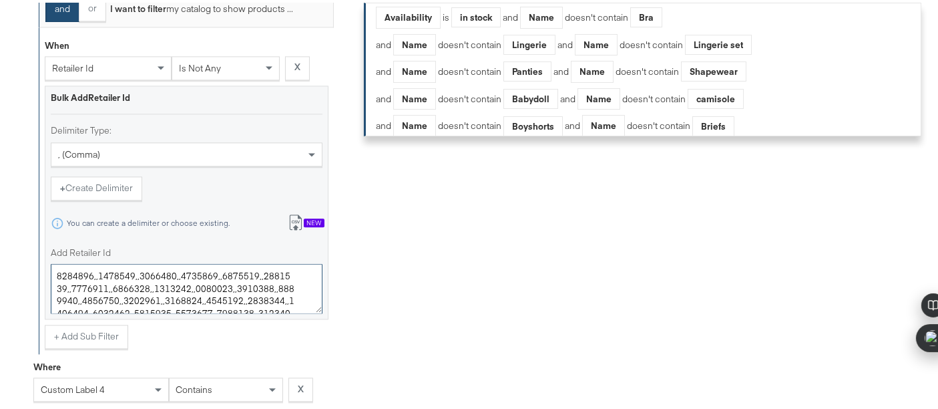
click at [281, 293] on textarea "Add Retailer Id" at bounding box center [187, 285] width 272 height 49
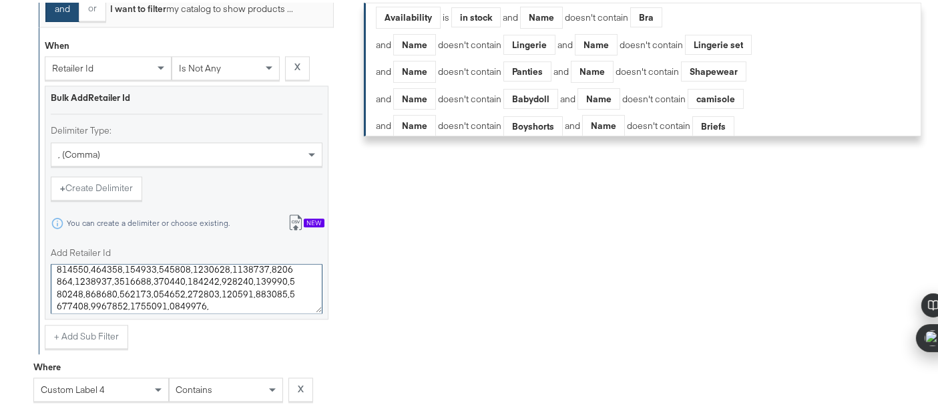
paste textarea "7534762"
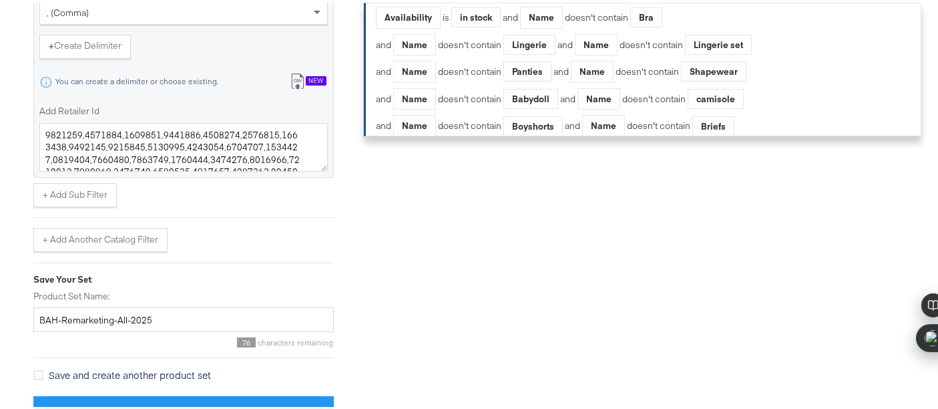
scroll to position [3543, 0]
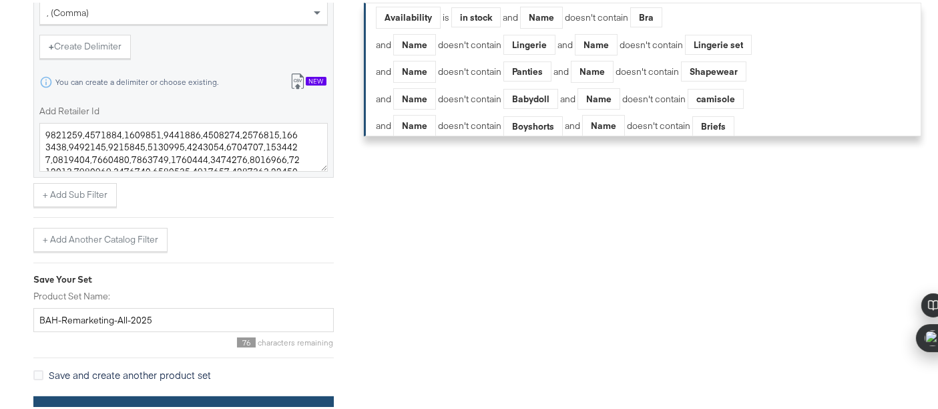
type textarea "8601026,,8600707,,8601025,,8601005,,8600708,,8600705,,8600712,,8601358,,8600711…"
click at [300, 402] on button "Save Product Set" at bounding box center [183, 408] width 301 height 30
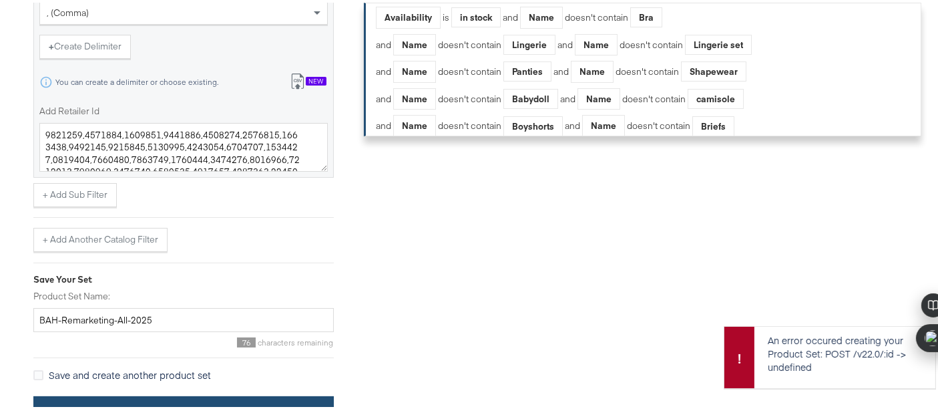
click at [308, 393] on button "Save Product Set" at bounding box center [183, 408] width 301 height 30
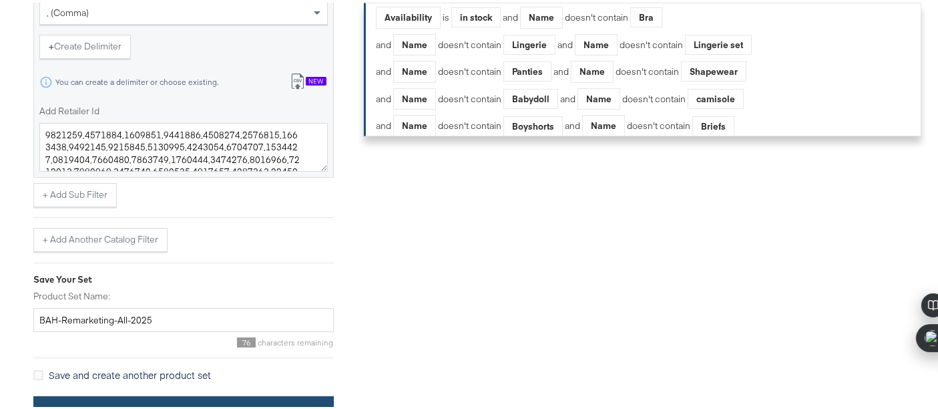
click at [307, 393] on button "Save Product Set" at bounding box center [183, 408] width 301 height 30
